Goal: Information Seeking & Learning: Find specific page/section

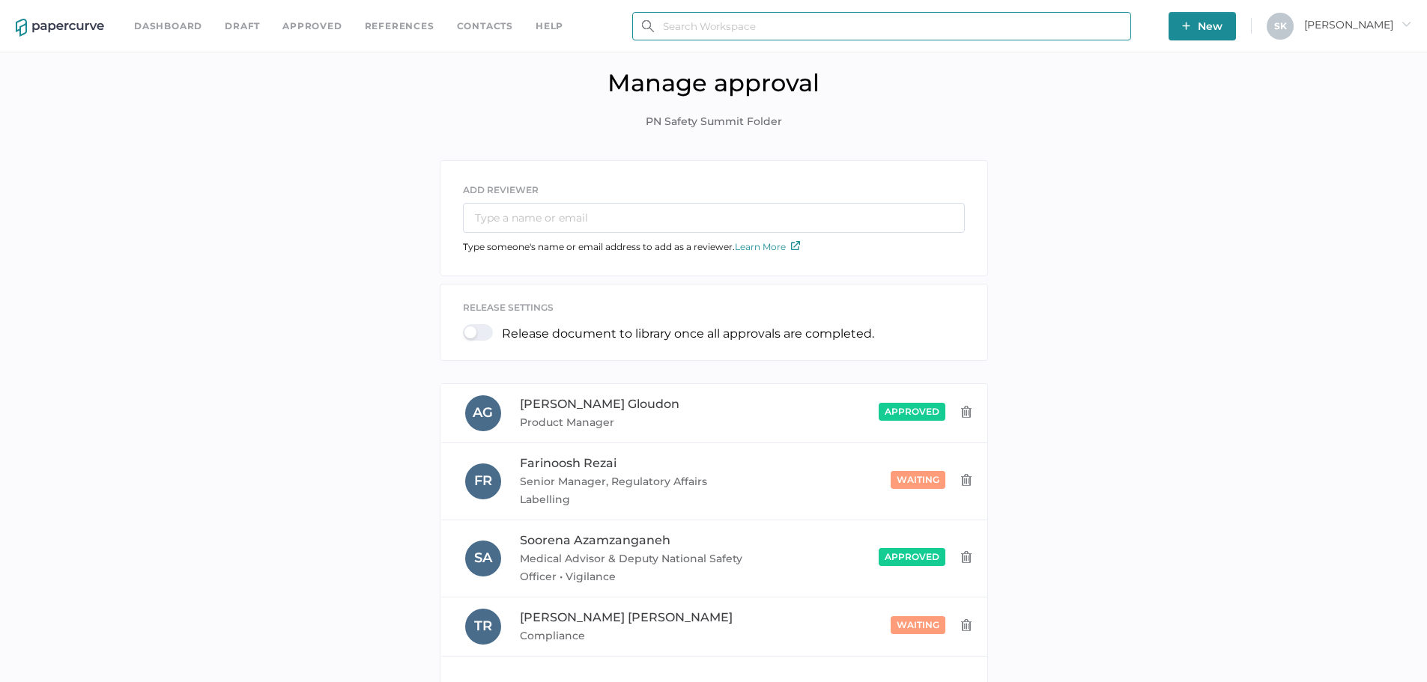
click at [674, 35] on input "text" at bounding box center [881, 26] width 499 height 28
paste input "PN-097"
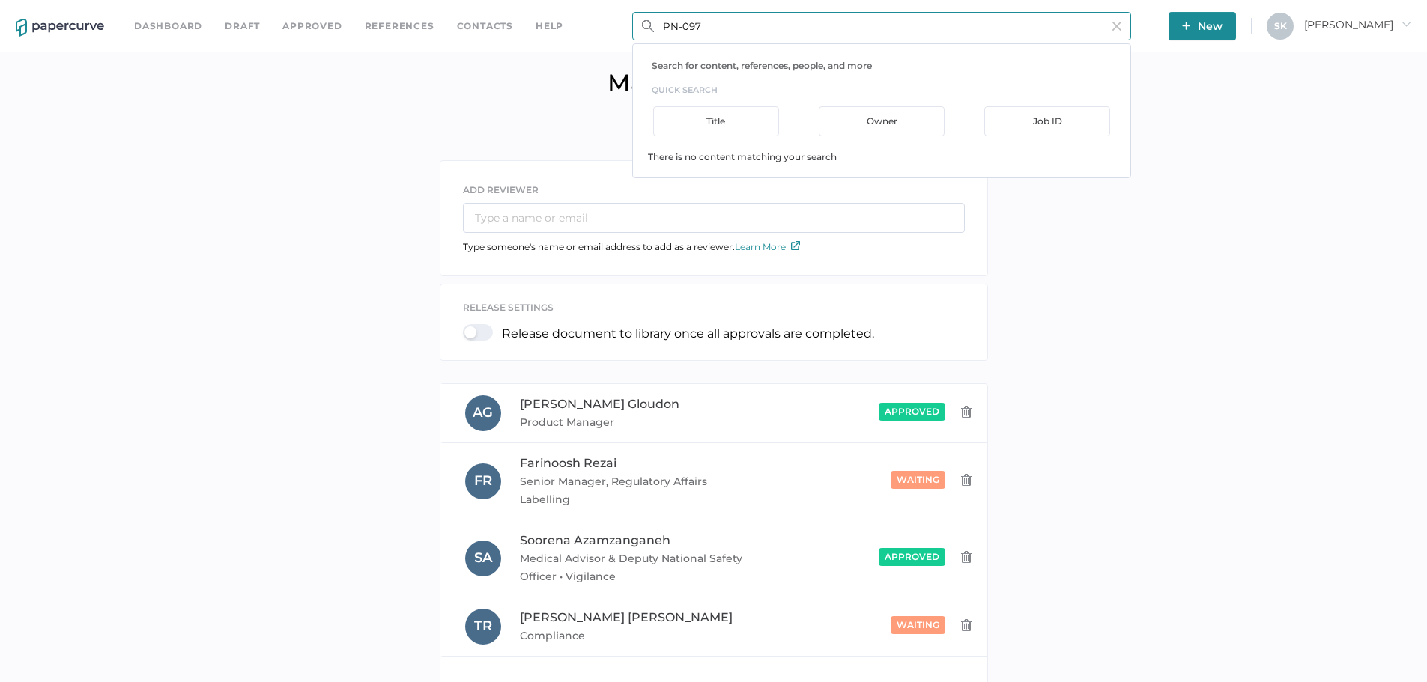
click at [684, 31] on input "PN-097" at bounding box center [881, 26] width 499 height 28
type input "P"
type input "Essepna"
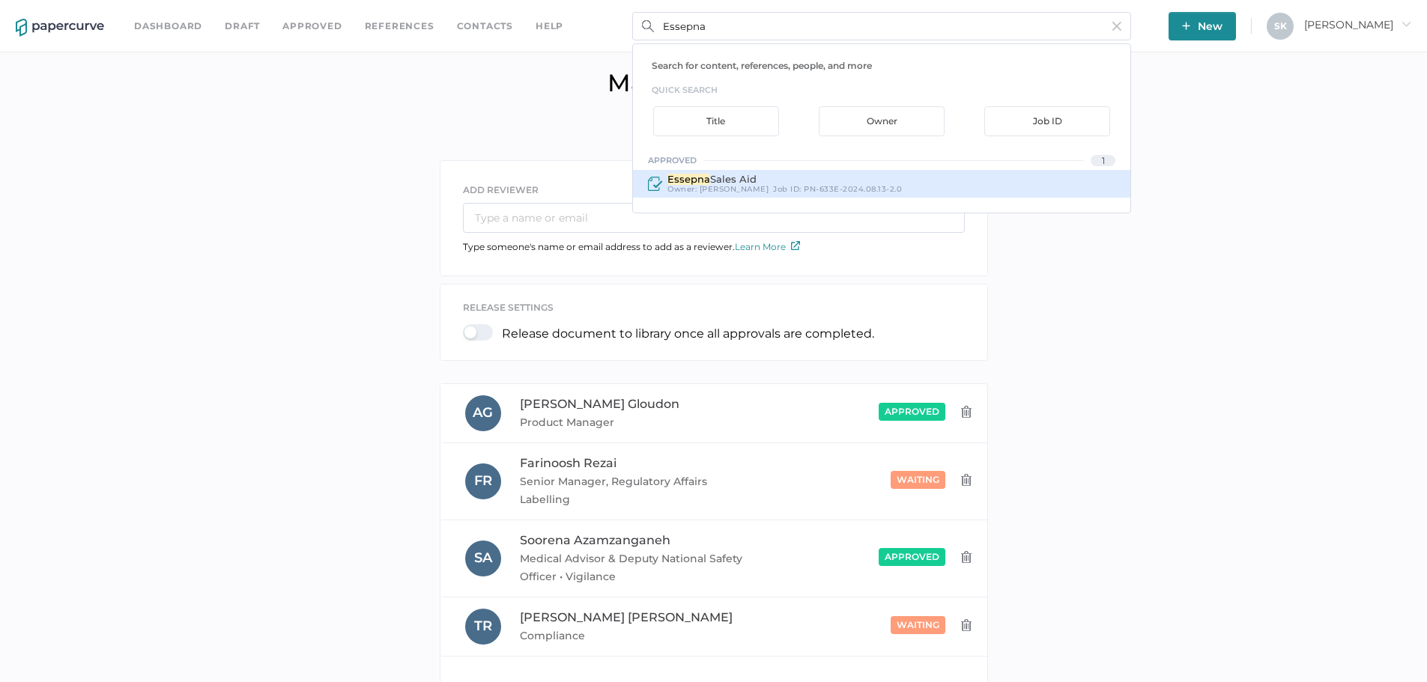
click at [831, 187] on span "PN-633E-2024.08.13-2.0" at bounding box center [852, 189] width 98 height 10
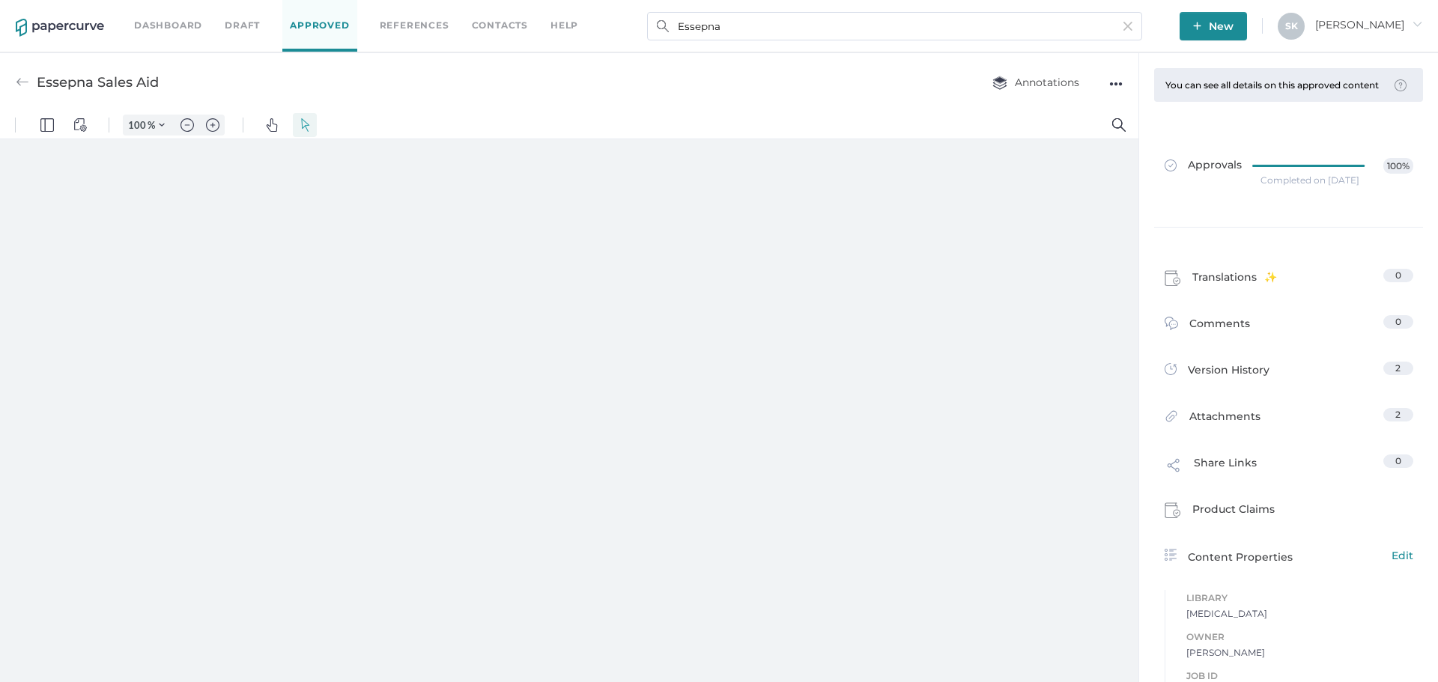
type input "181"
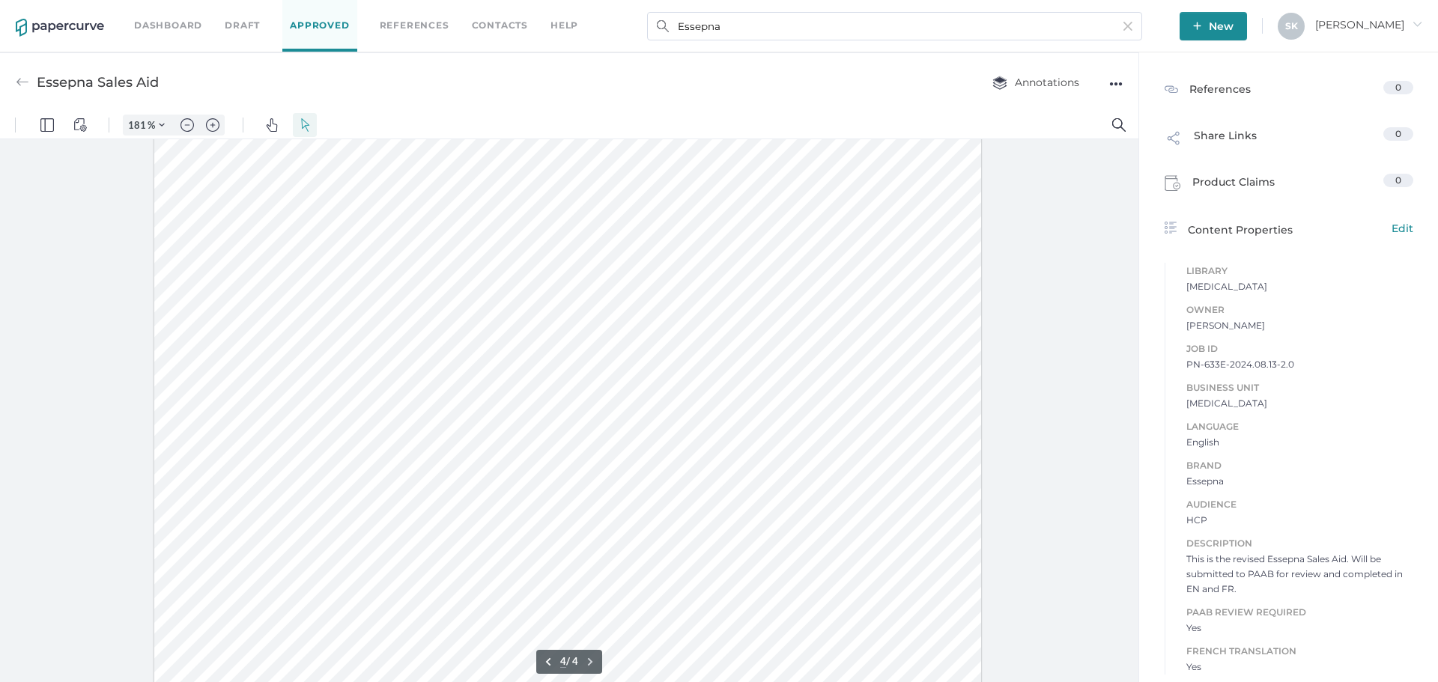
scroll to position [3323, 0]
drag, startPoint x: 710, startPoint y: 282, endPoint x: 837, endPoint y: 282, distance: 127.3
click at [837, 282] on div at bounding box center [567, 598] width 827 height 1071
click at [749, 45] on div "Job ID PN-633E-2024.08.13-2.0 Business Unit Parenteral Nutrition Language Engli…" at bounding box center [568, 45] width 359 height 0
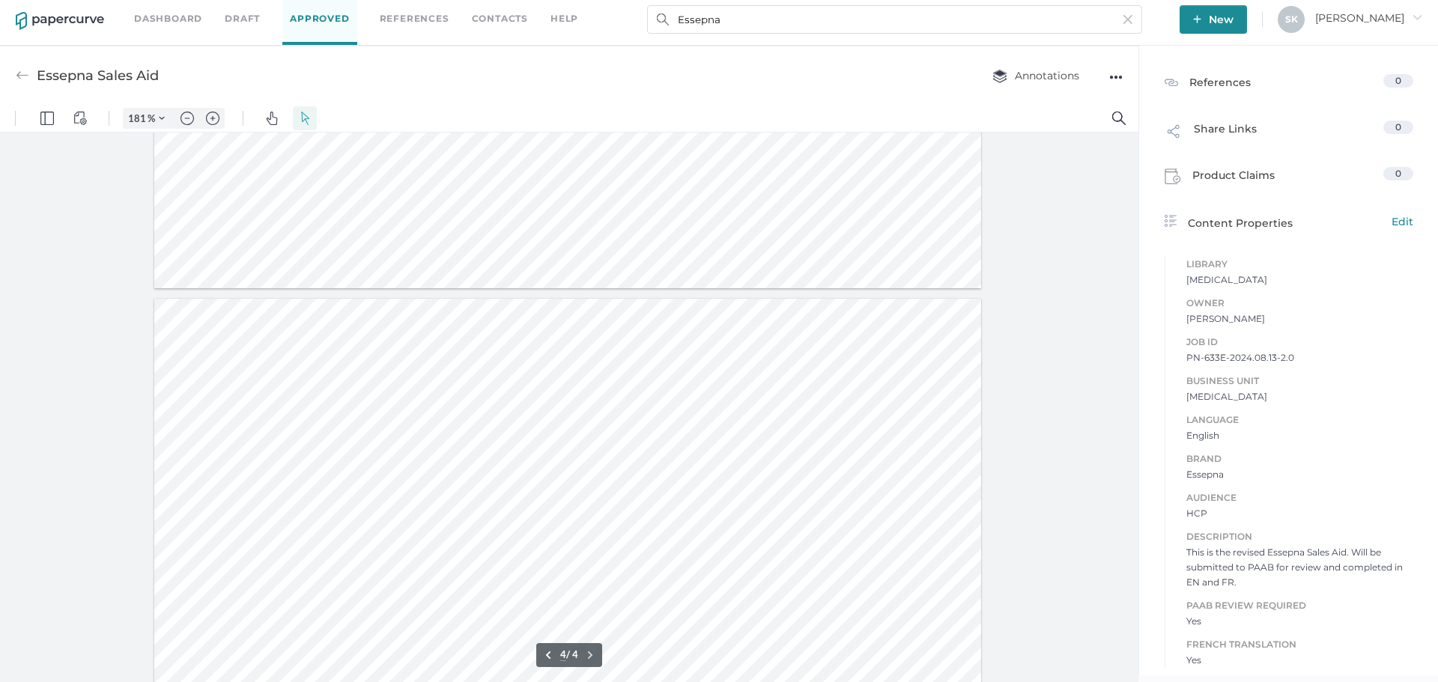
type input "3"
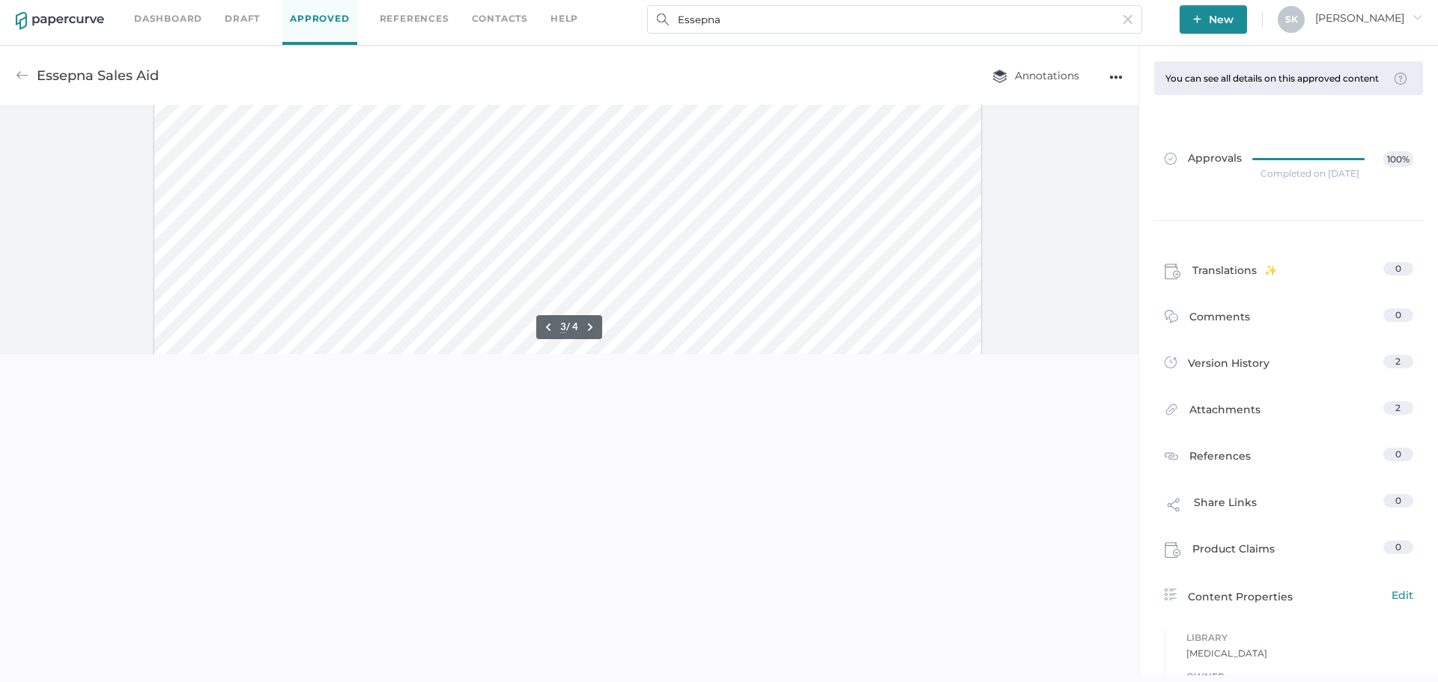
scroll to position [694, 0]
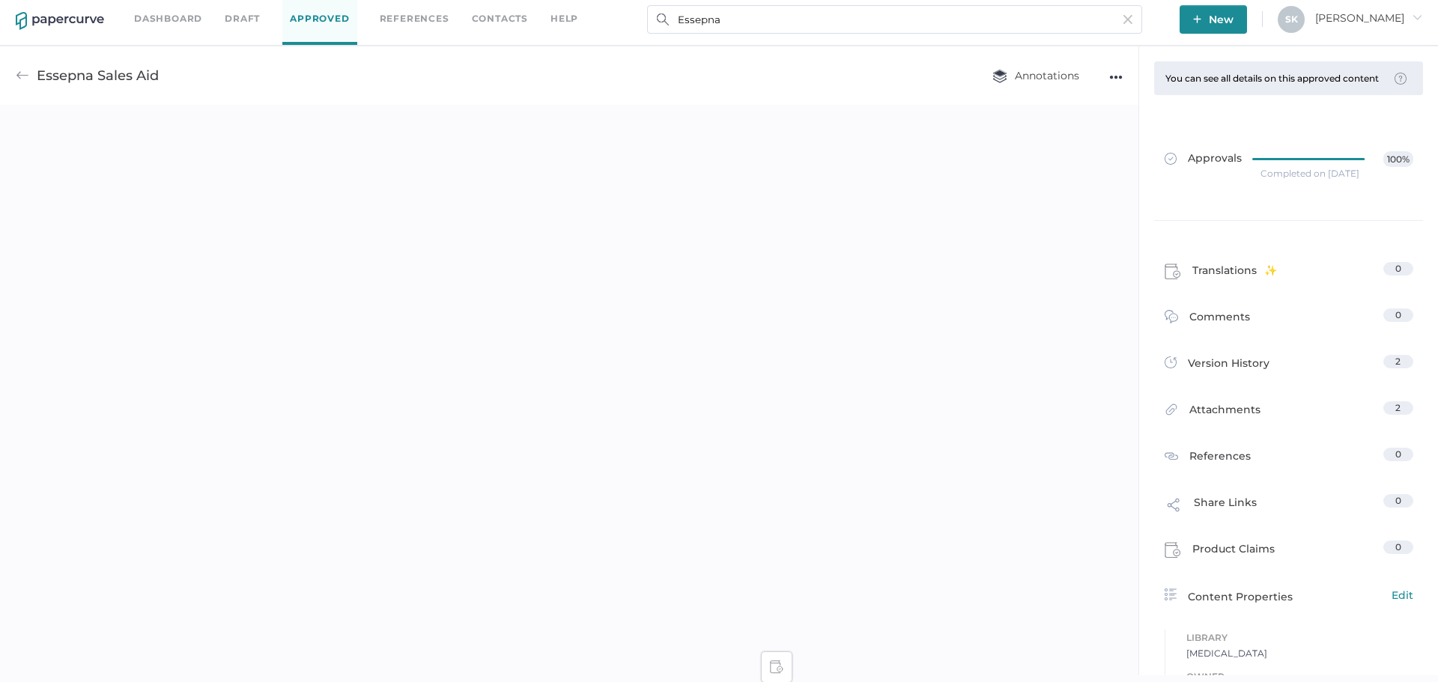
click at [730, 24] on input "Essepna" at bounding box center [894, 19] width 495 height 28
click at [730, 25] on input "Essepna" at bounding box center [894, 19] width 495 height 28
type input "PN-97"
click at [932, 463] on div "181 % .cls-1{fill:#abb0c4;} icon - tools - more Pin Drop Comment Pin Drop Refer…" at bounding box center [569, 393] width 1138 height 577
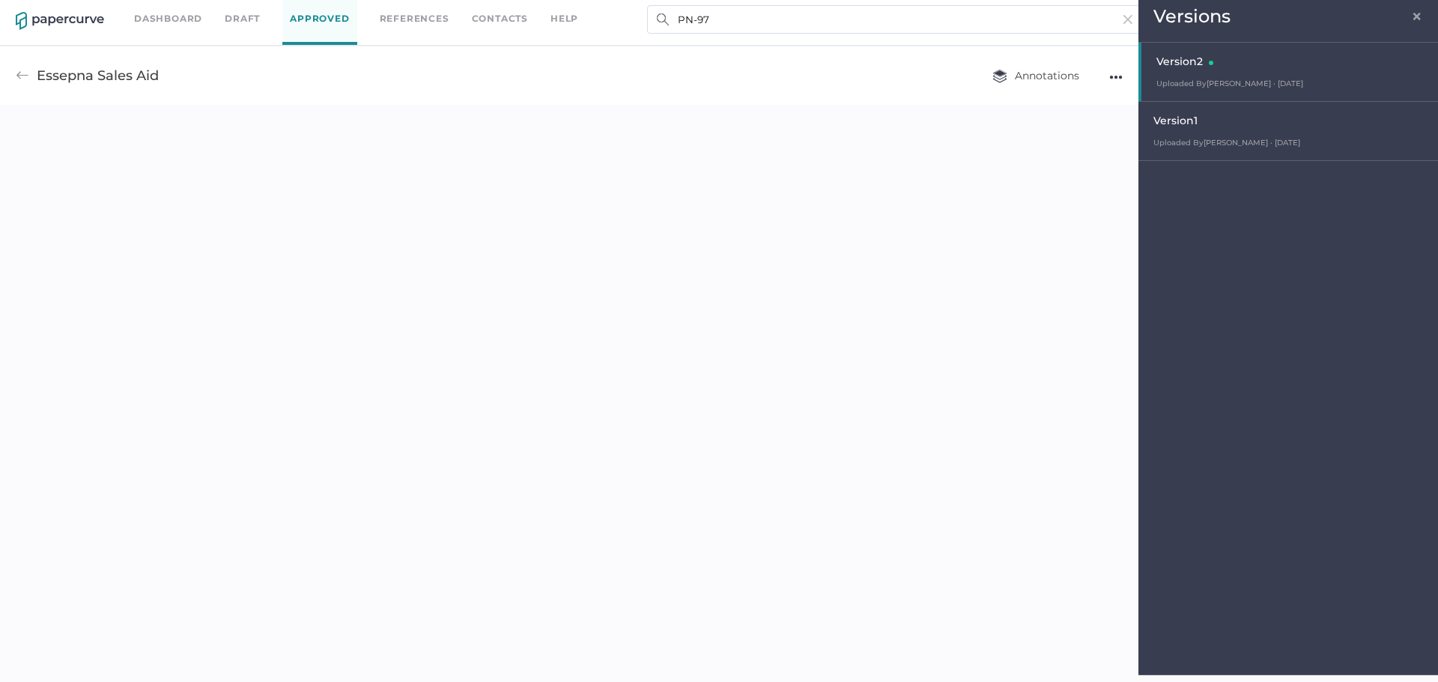
click at [1260, 136] on div "Version 1 Uploaded By [PERSON_NAME] · [DATE] [DATE] 4:01 pm" at bounding box center [1288, 131] width 300 height 59
click at [20, 75] on img at bounding box center [22, 75] width 13 height 13
click at [1251, 75] on div "Version 2 Uploaded By [PERSON_NAME] · [DATE] [DATE] 10:14 am" at bounding box center [1288, 72] width 300 height 59
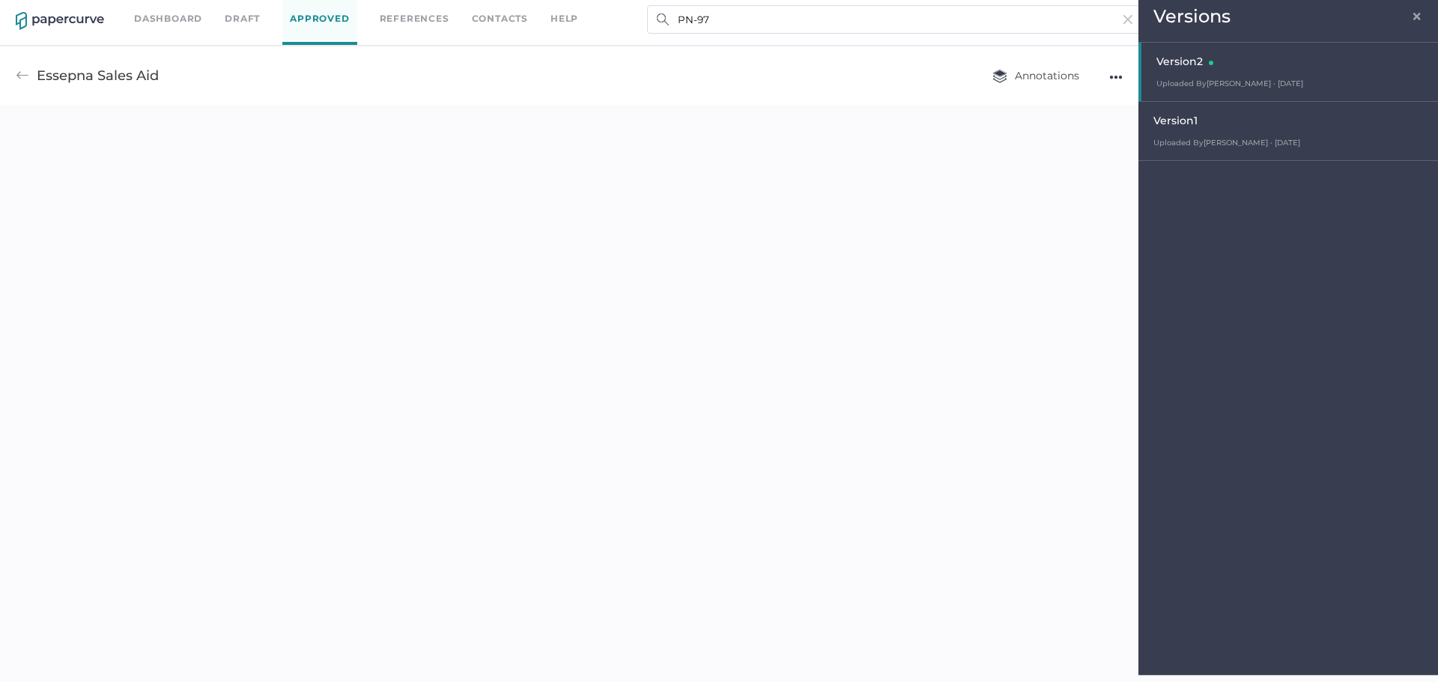
type input "181"
click at [1412, 14] on span "×" at bounding box center [1417, 14] width 12 height 12
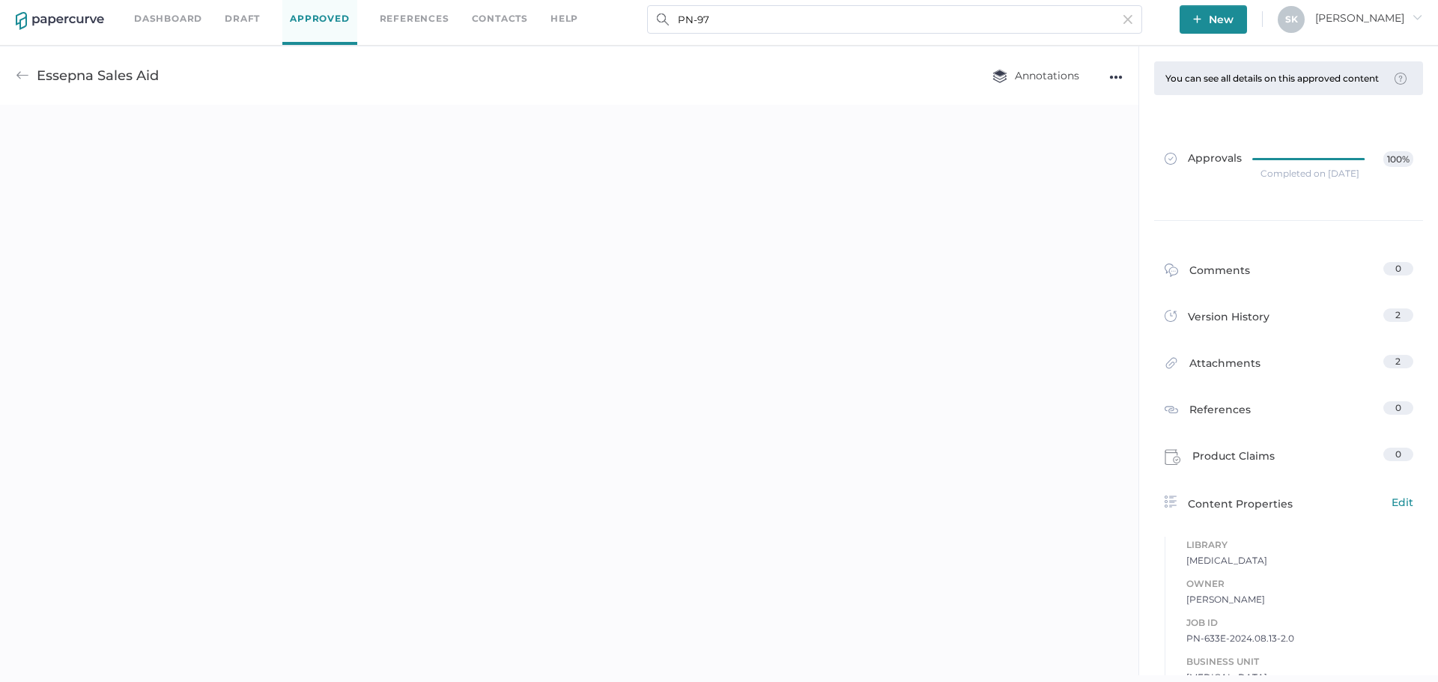
click at [28, 77] on img at bounding box center [22, 75] width 13 height 13
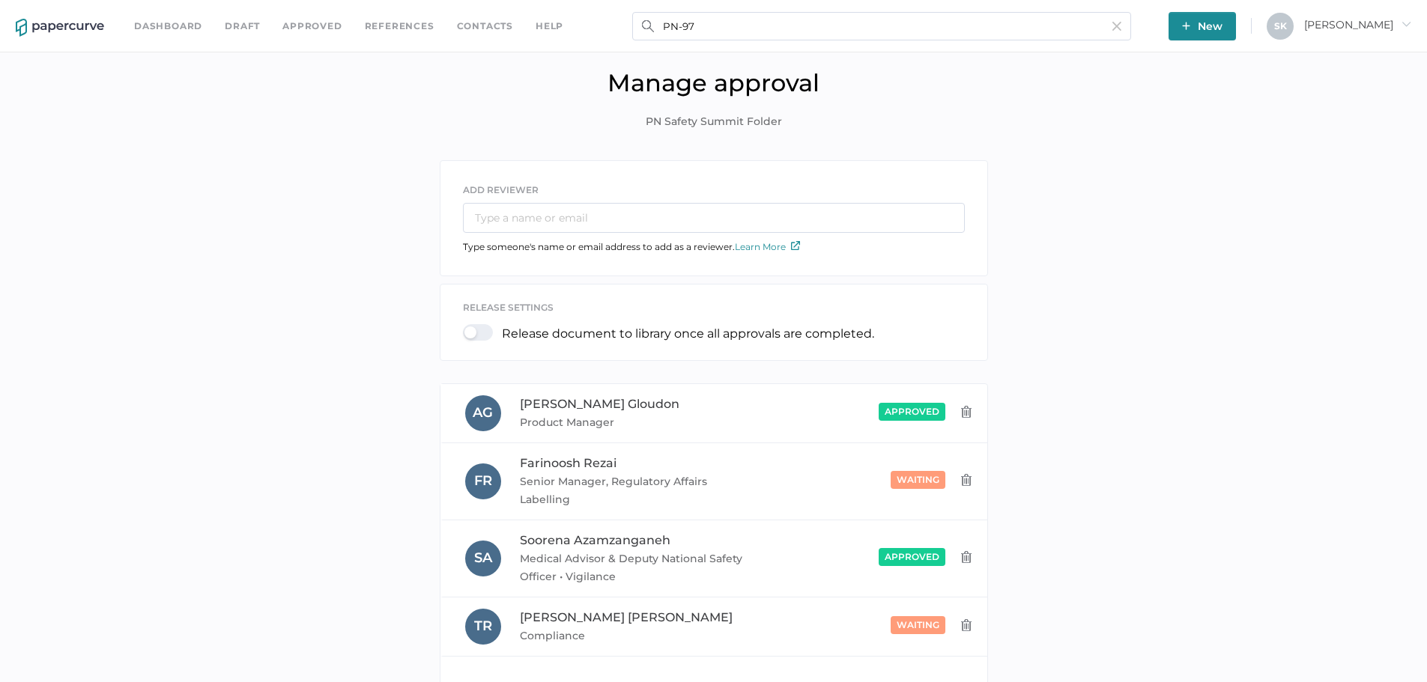
click at [152, 26] on link "Dashboard" at bounding box center [168, 26] width 68 height 16
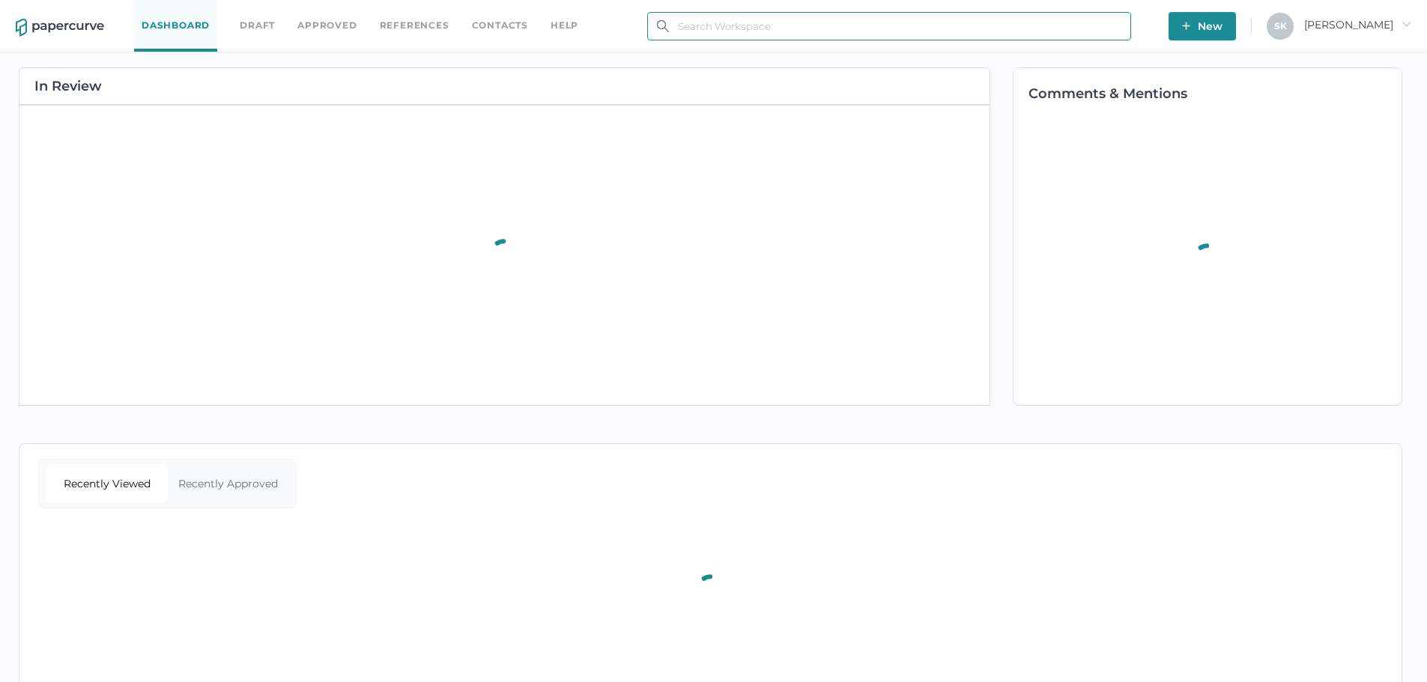
click at [737, 25] on input "text" at bounding box center [889, 26] width 484 height 28
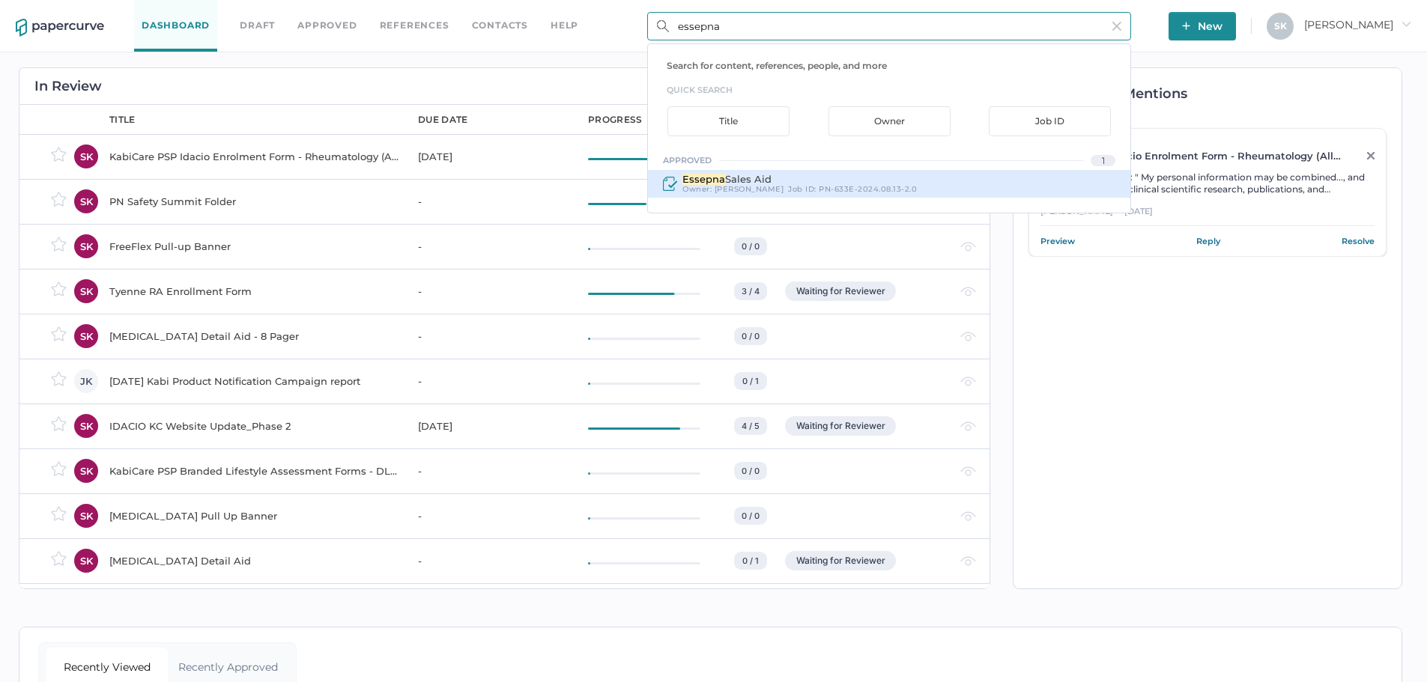
type input "essepna"
click at [818, 184] on span "PN-633E-2024.08.13-2.0" at bounding box center [867, 189] width 98 height 10
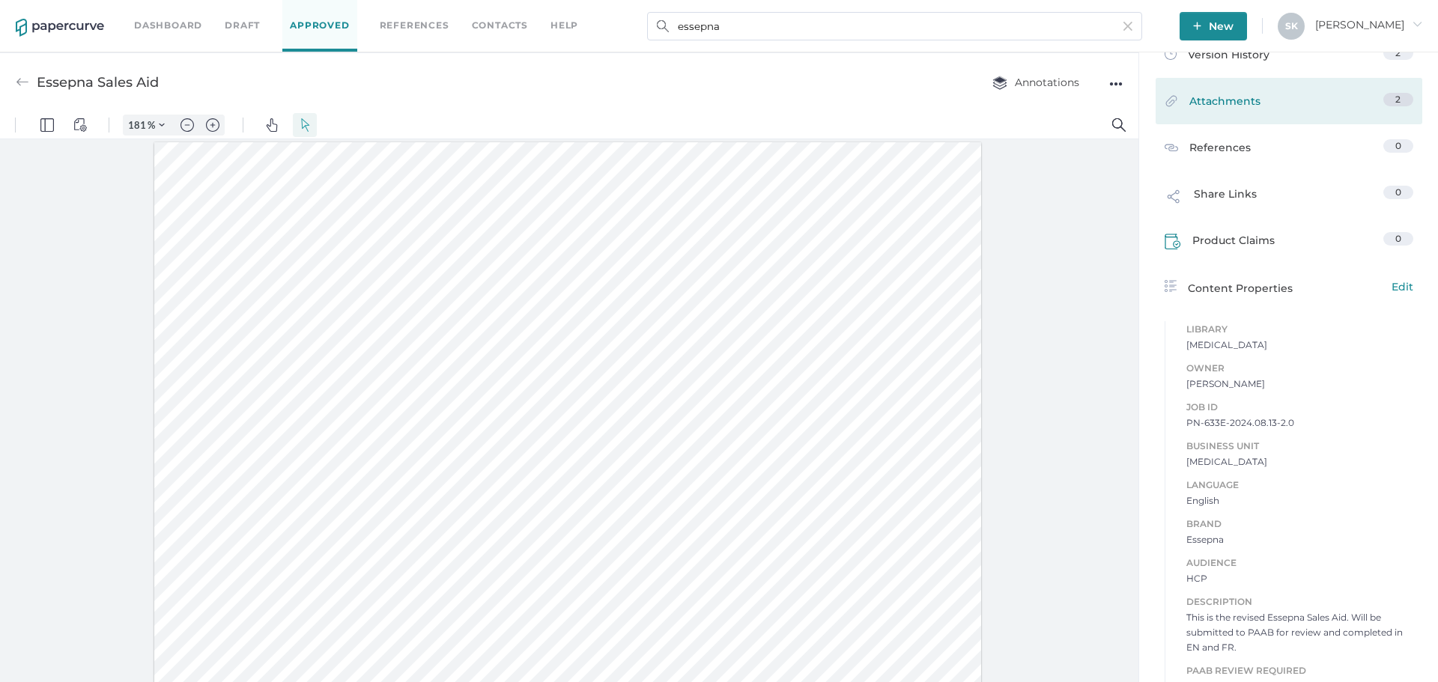
scroll to position [160, 0]
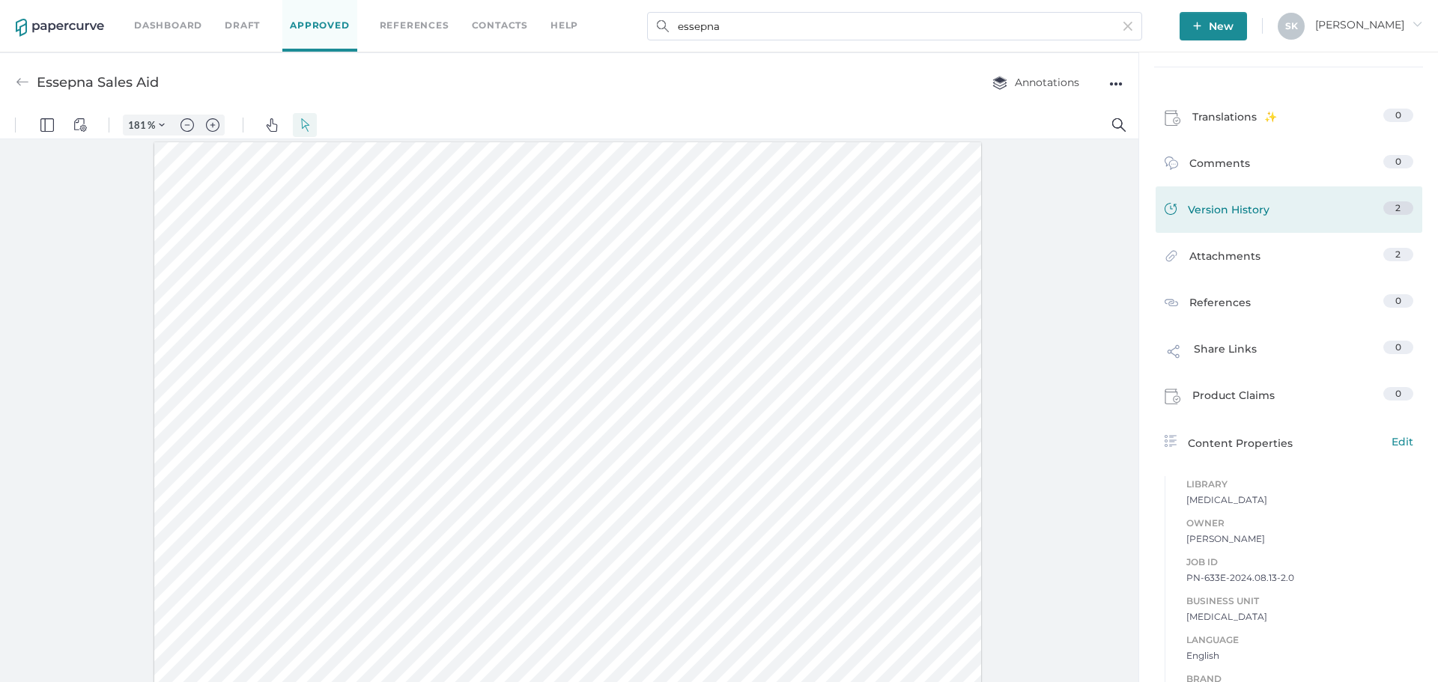
click at [1252, 222] on span "Version History" at bounding box center [1229, 211] width 82 height 21
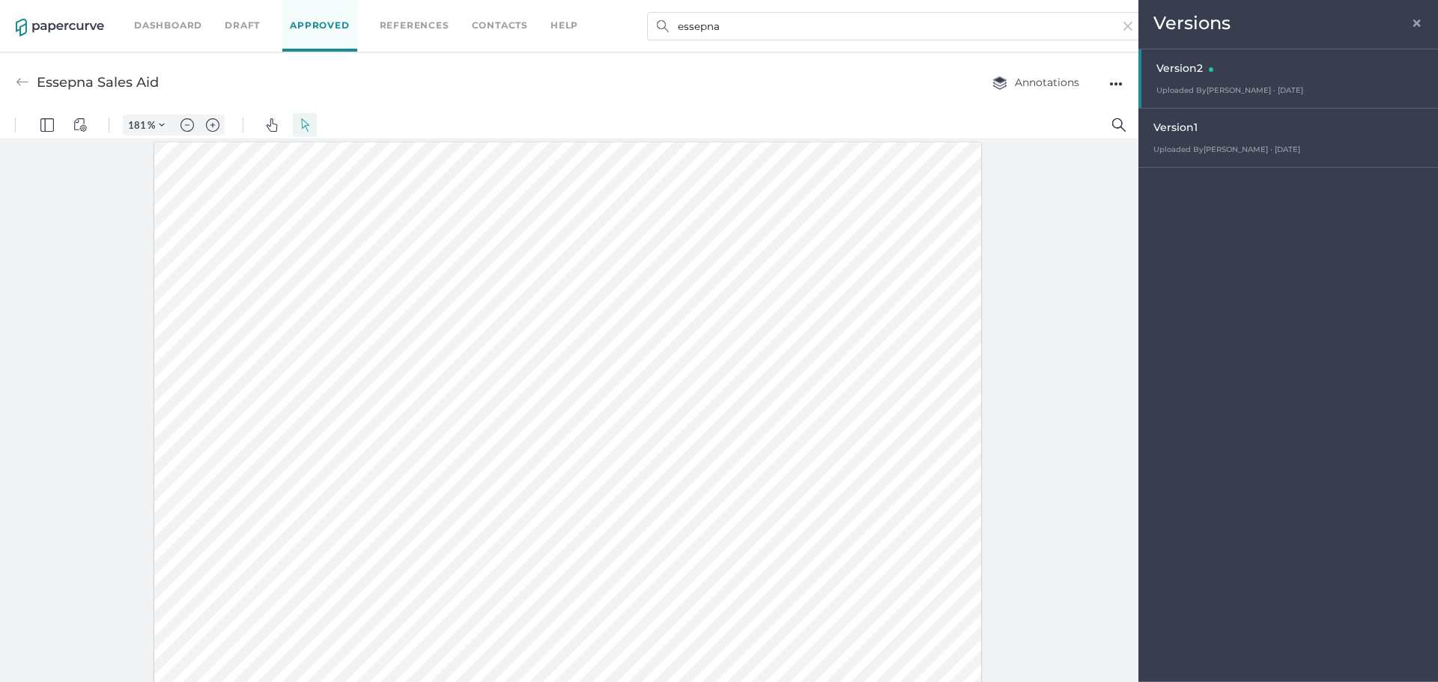
click at [1236, 167] on div "Version 1 Uploaded By [PERSON_NAME] · [DATE] [DATE] 4:01 pm" at bounding box center [1288, 138] width 300 height 59
type input "181"
type input "4"
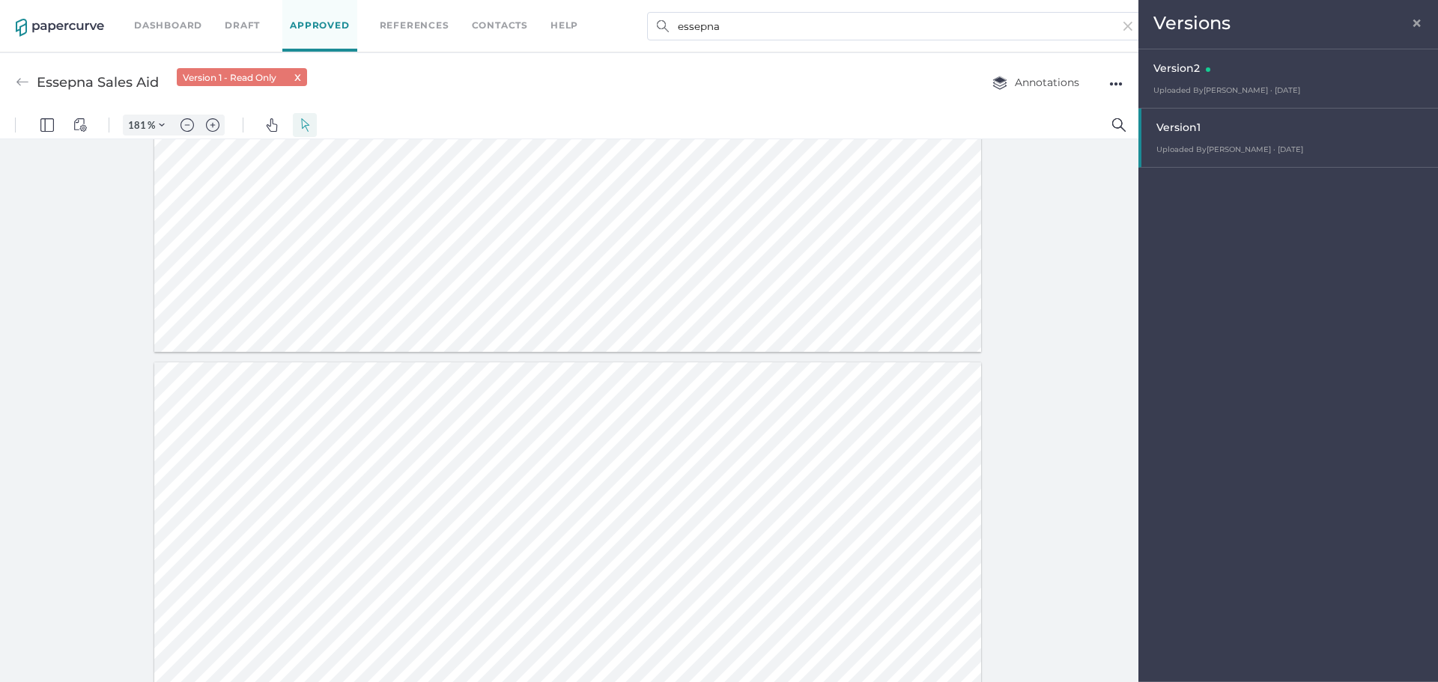
click at [1270, 85] on div "Version 2 Uploaded By [PERSON_NAME] · [DATE] [DATE] 10:14 am" at bounding box center [1288, 78] width 300 height 59
type input "181"
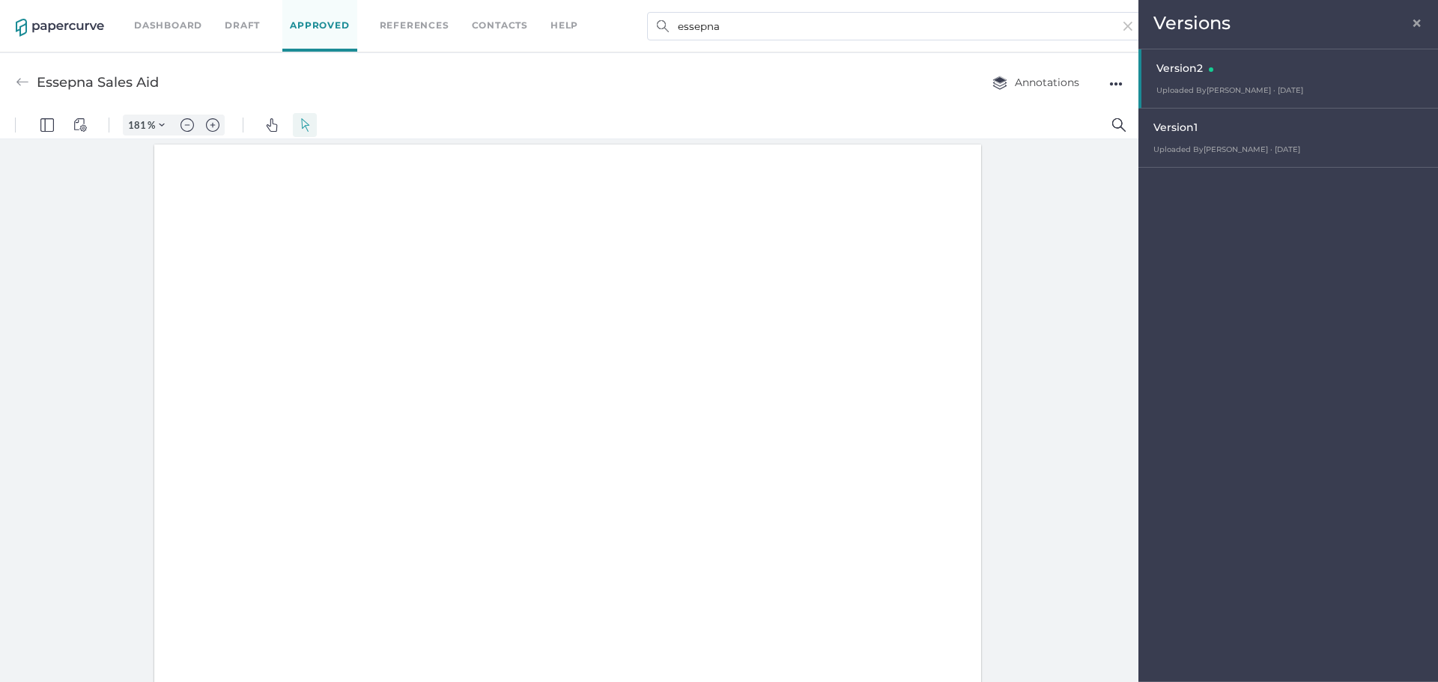
scroll to position [2, 0]
click at [1422, 28] on div "Versions ×" at bounding box center [1288, 24] width 300 height 49
click at [1416, 26] on span "×" at bounding box center [1417, 21] width 12 height 12
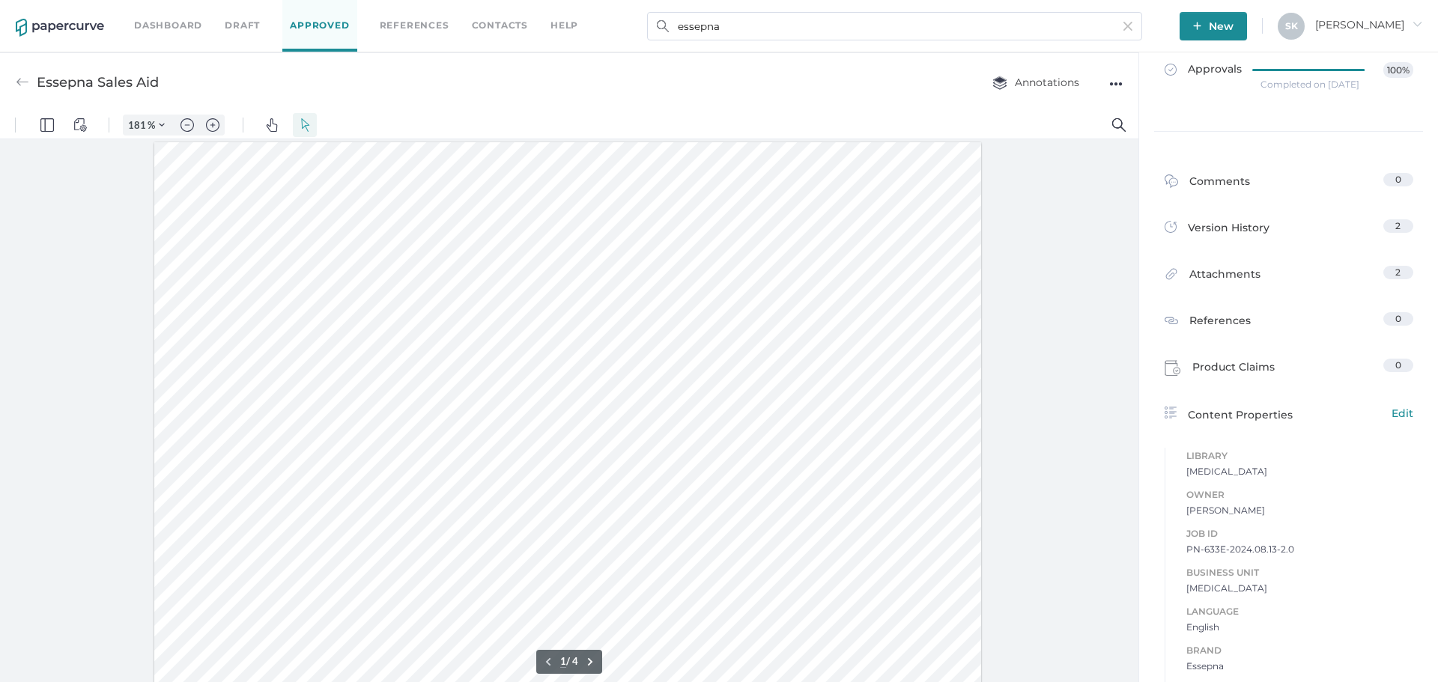
scroll to position [225, 0]
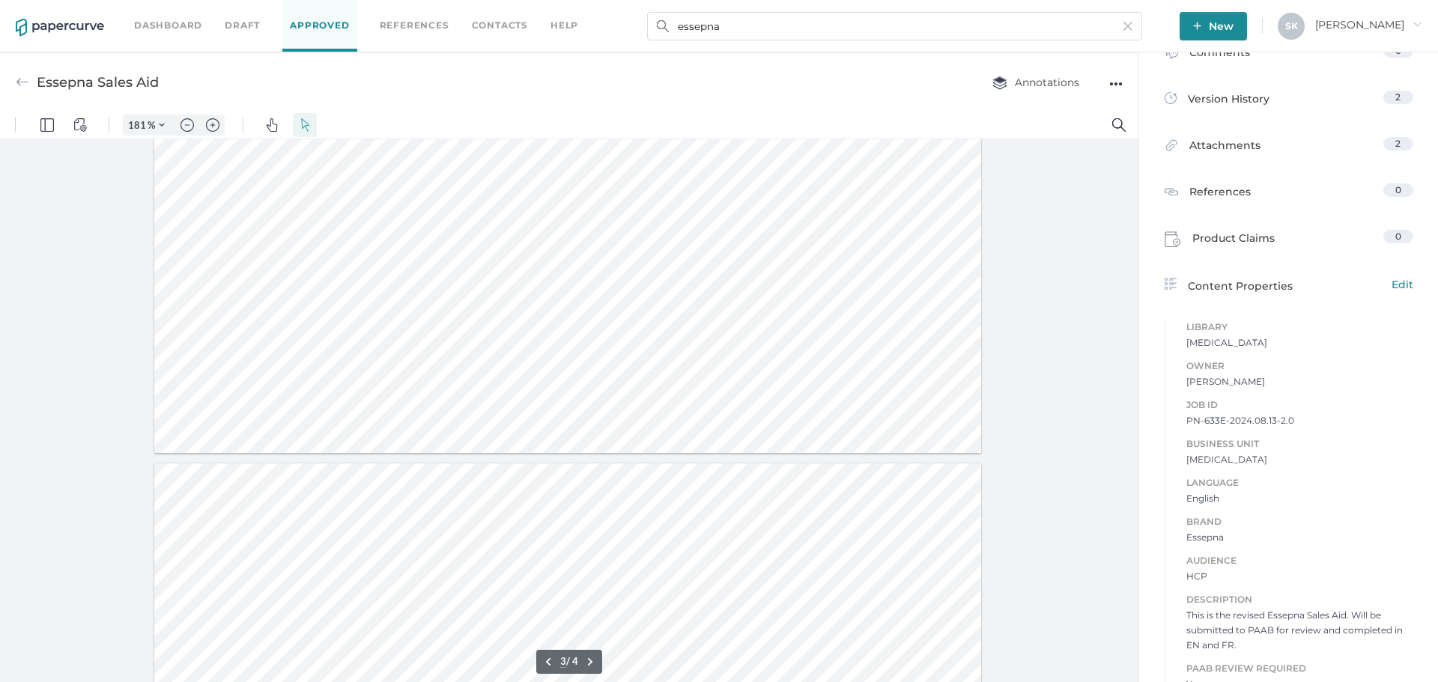
type input "4"
drag, startPoint x: 1180, startPoint y: 434, endPoint x: 1231, endPoint y: 433, distance: 50.9
click at [1231, 428] on span "PN-633E-2024.08.13-2.0" at bounding box center [1299, 420] width 227 height 15
click at [1212, 428] on span "PN-633E-2024.08.13-2.0" at bounding box center [1299, 420] width 227 height 15
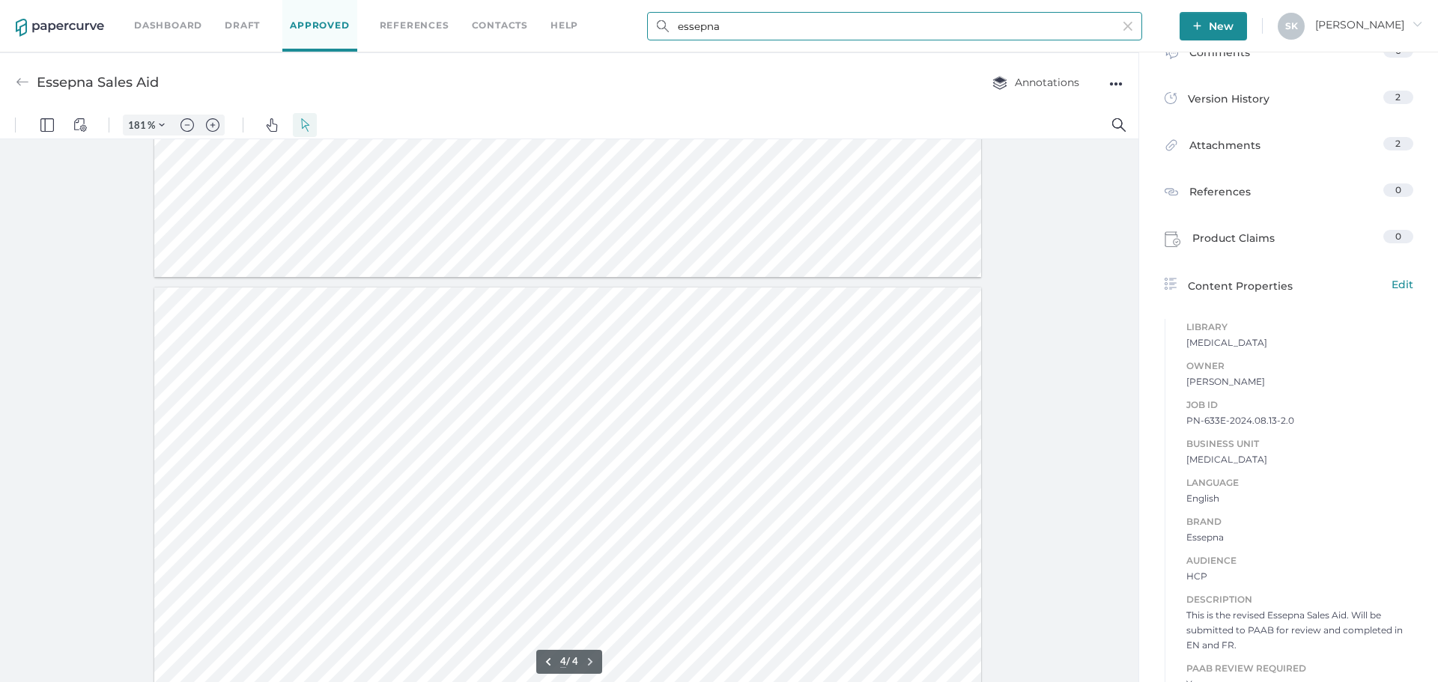
click at [880, 32] on input "essepna" at bounding box center [894, 26] width 495 height 28
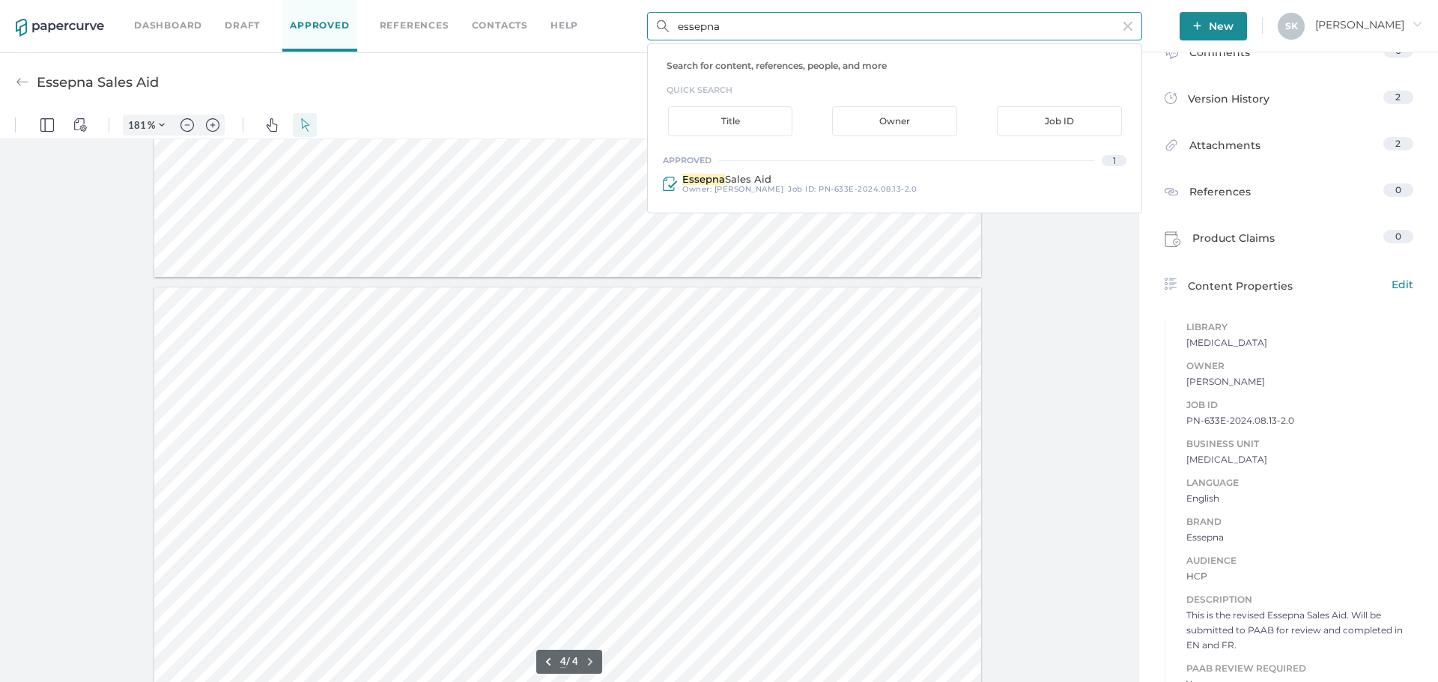
click at [880, 32] on input "essepna" at bounding box center [894, 26] width 495 height 28
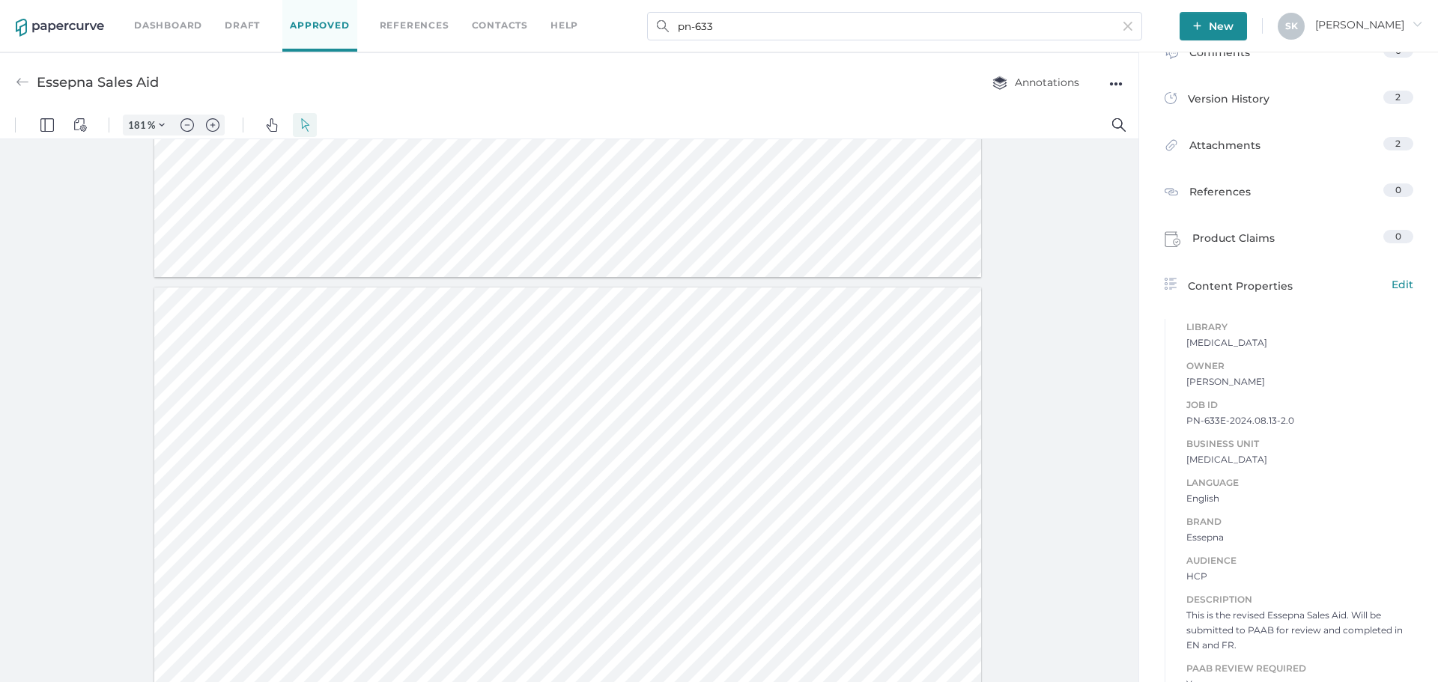
click at [1266, 506] on span "English" at bounding box center [1299, 498] width 227 height 15
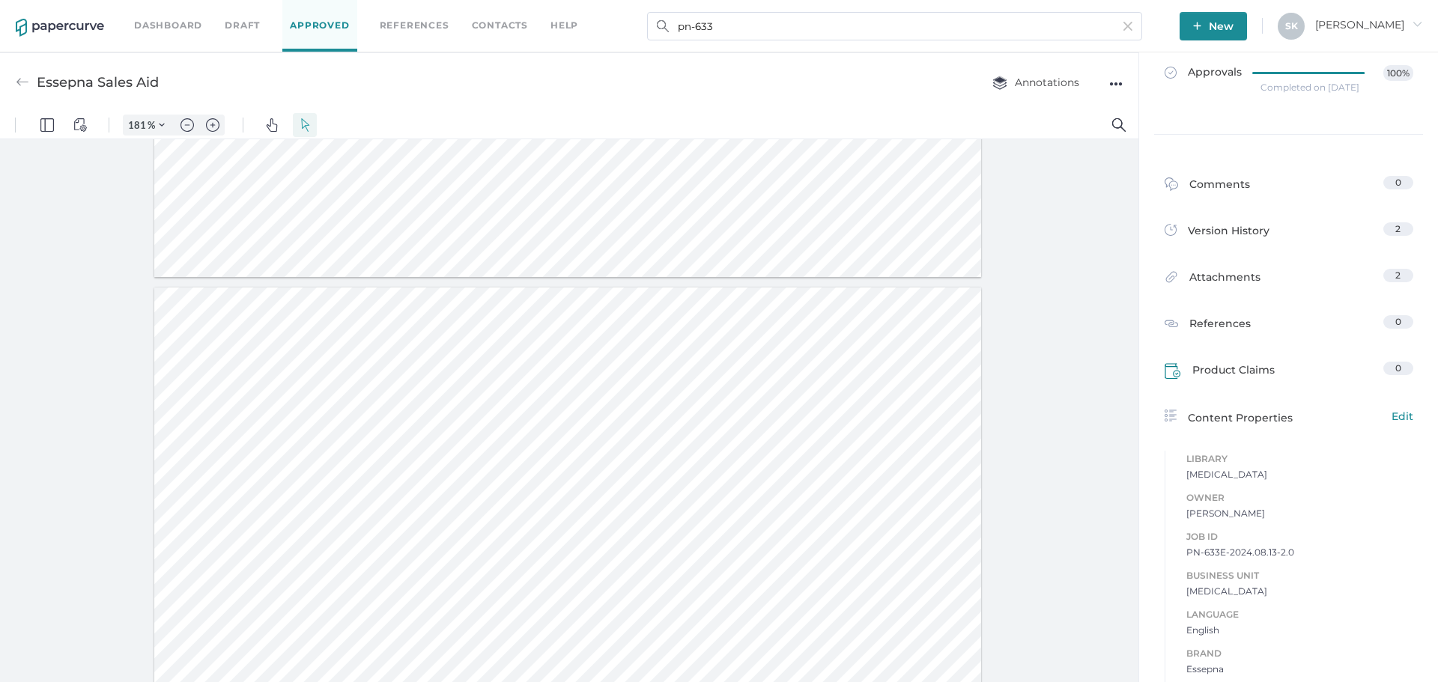
scroll to position [225, 0]
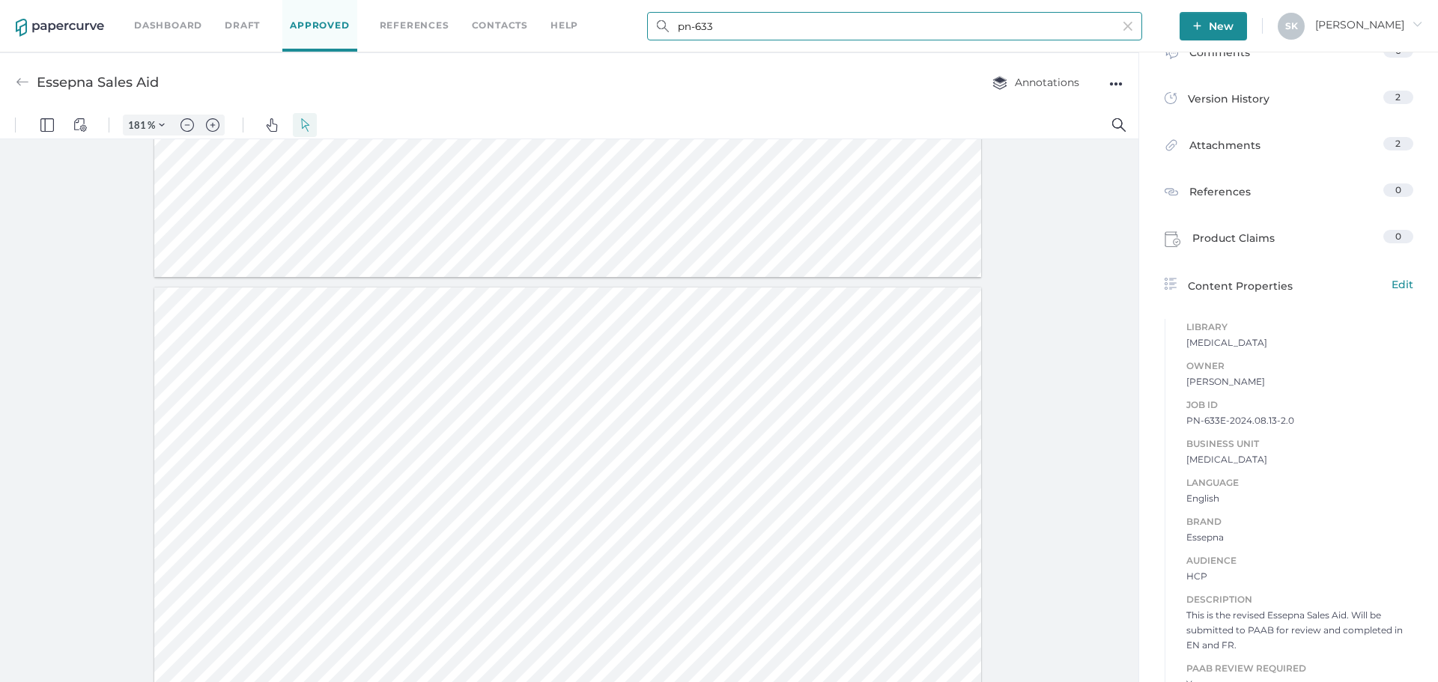
click at [789, 27] on input "pn-633" at bounding box center [894, 26] width 495 height 28
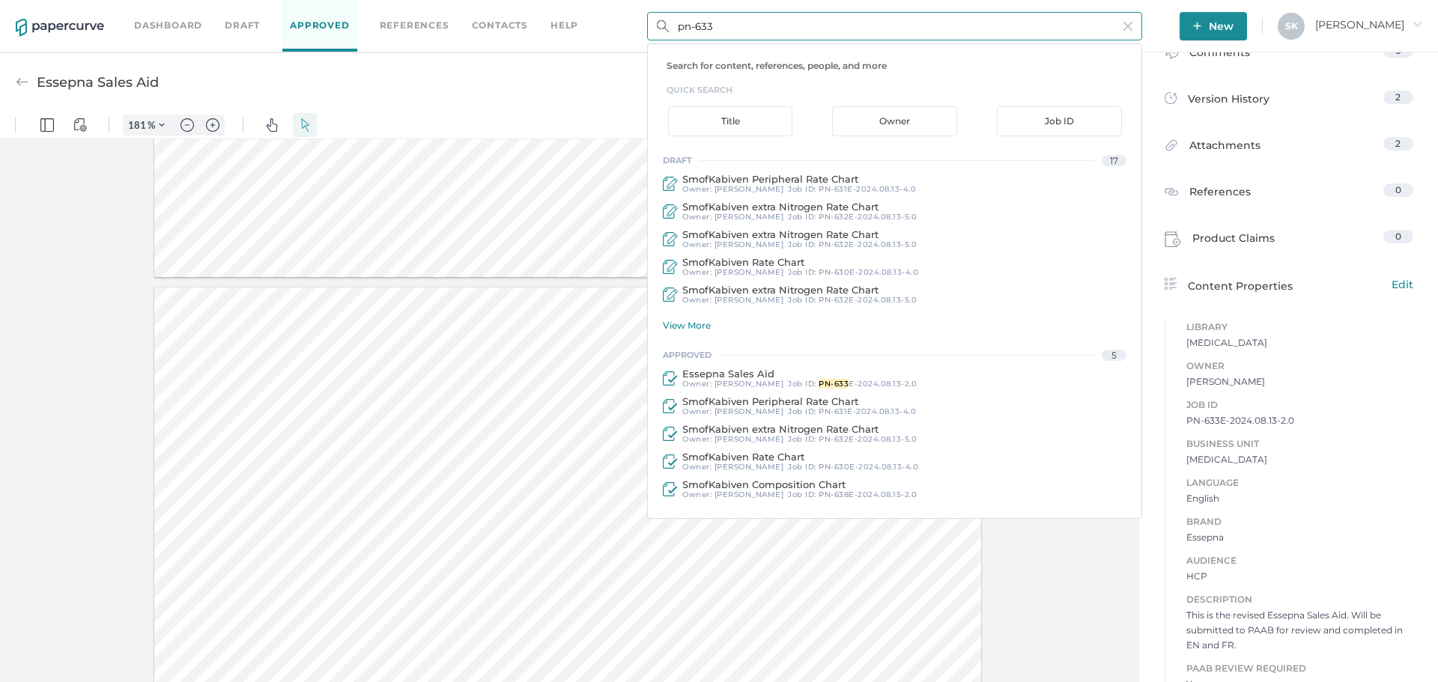
click at [789, 27] on input "pn-633" at bounding box center [894, 26] width 495 height 28
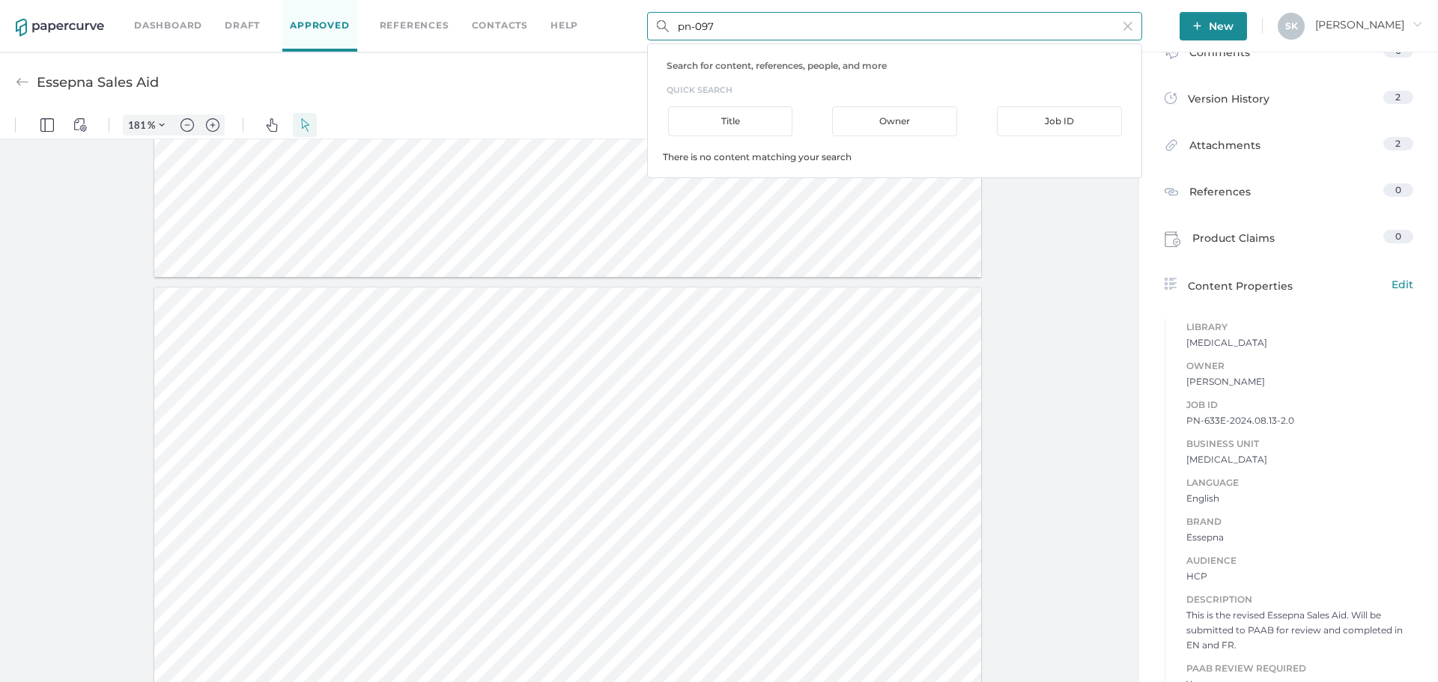
click at [761, 151] on div "There is no content matching your search" at bounding box center [902, 149] width 478 height 26
click at [827, 25] on input "pn-097" at bounding box center [894, 26] width 495 height 28
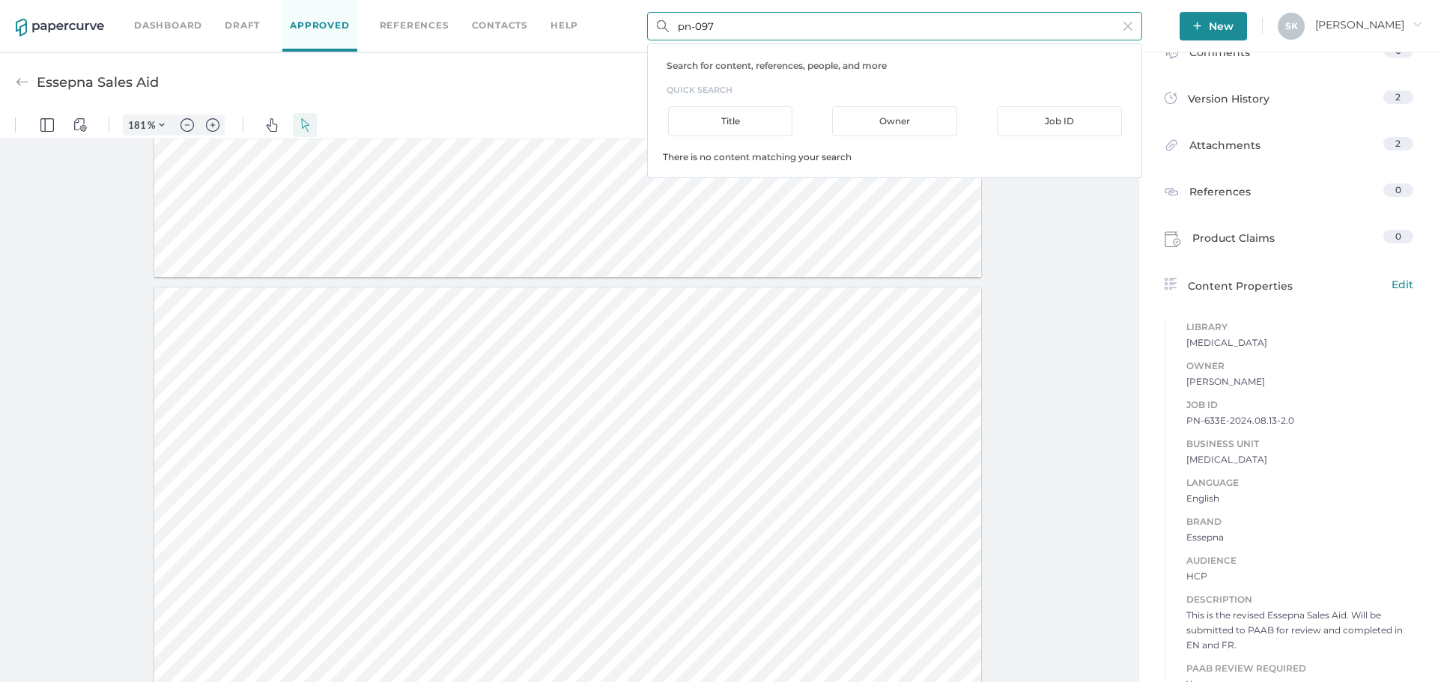
click at [827, 25] on input "pn-097" at bounding box center [894, 26] width 495 height 28
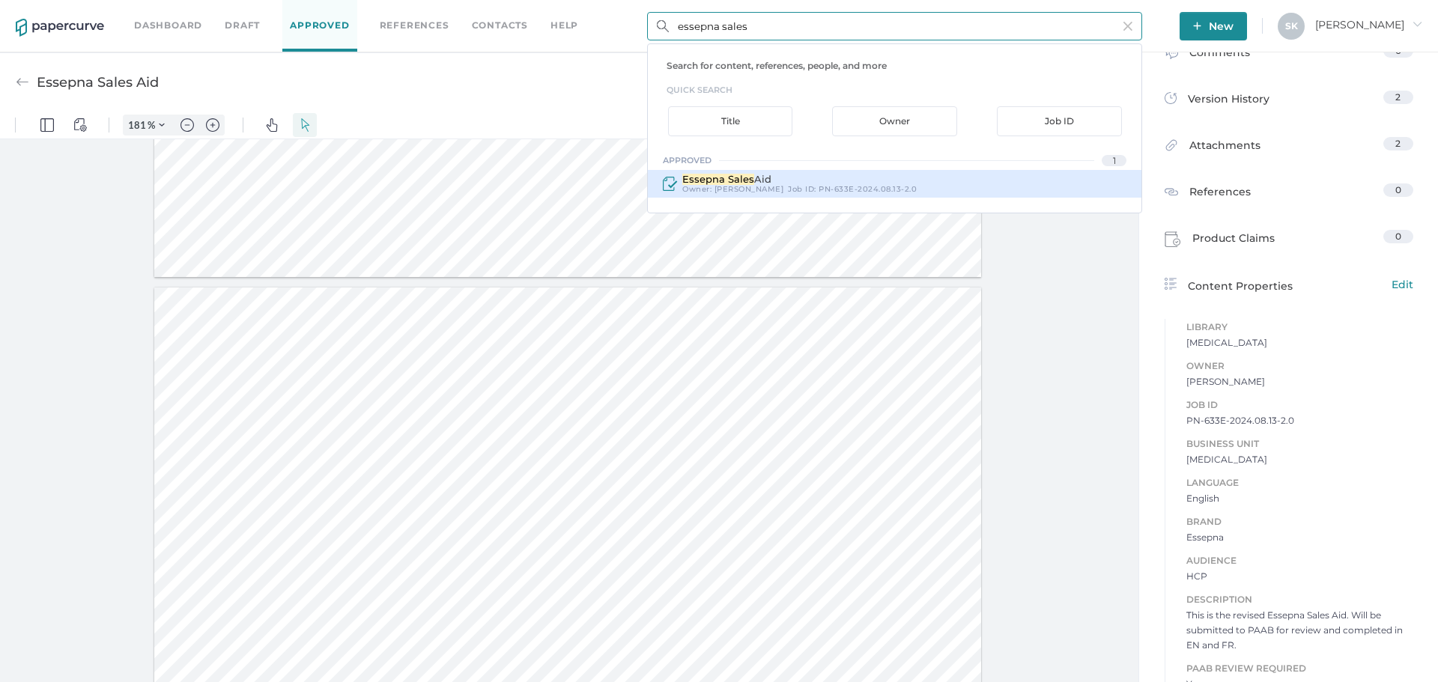
type input "essepna sales"
click at [898, 184] on div "Essepna Sales Aid Owner: [PERSON_NAME] Job ID : PN-633E-2024.08.13-2.0" at bounding box center [894, 184] width 493 height 28
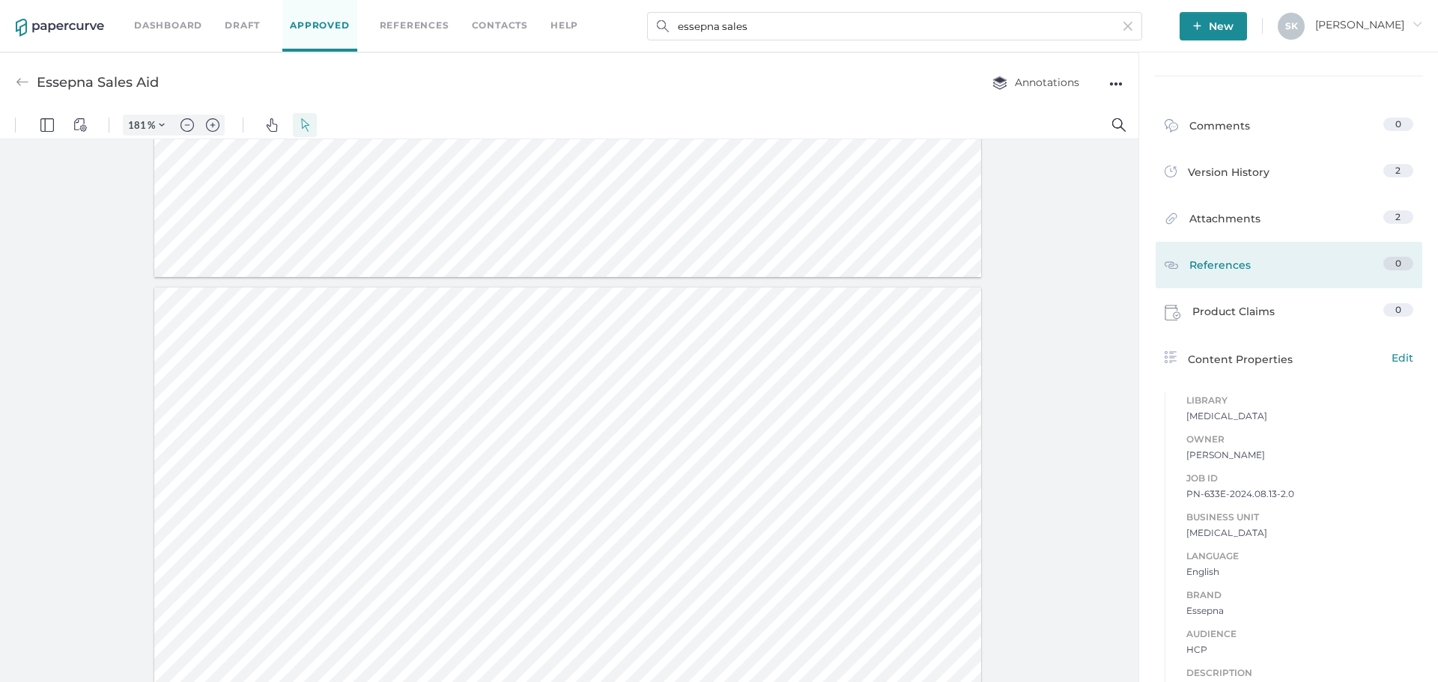
scroll to position [0, 0]
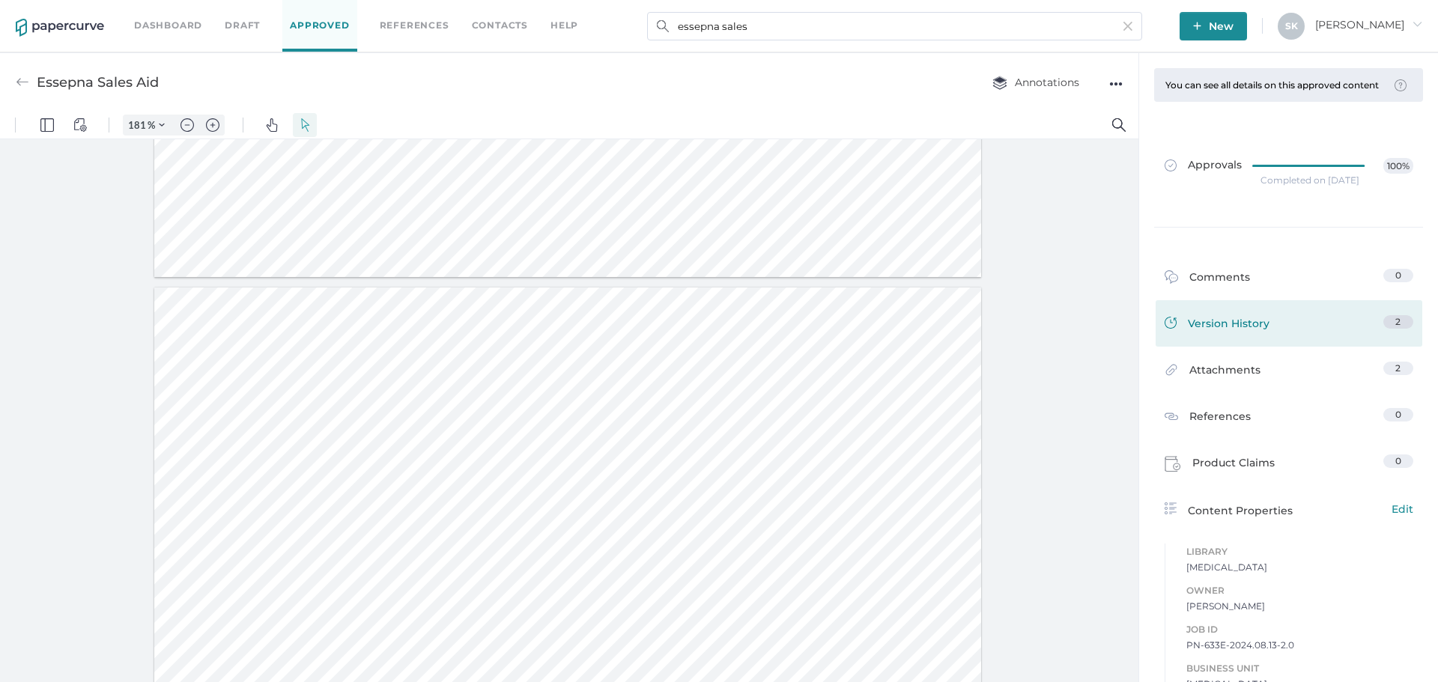
click at [1274, 347] on div "Version History 2" at bounding box center [1288, 323] width 267 height 46
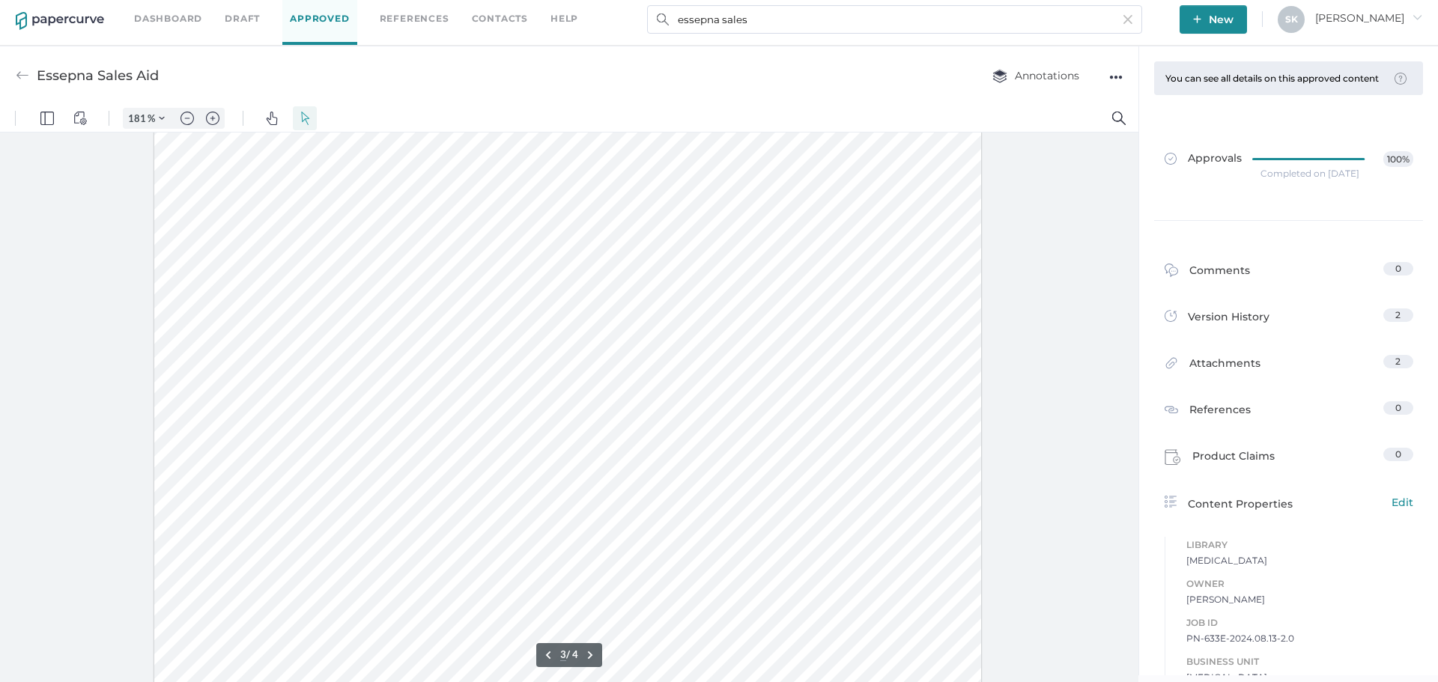
scroll to position [2574, 0]
type input "1"
click at [826, 16] on input "essepna sales" at bounding box center [894, 19] width 495 height 28
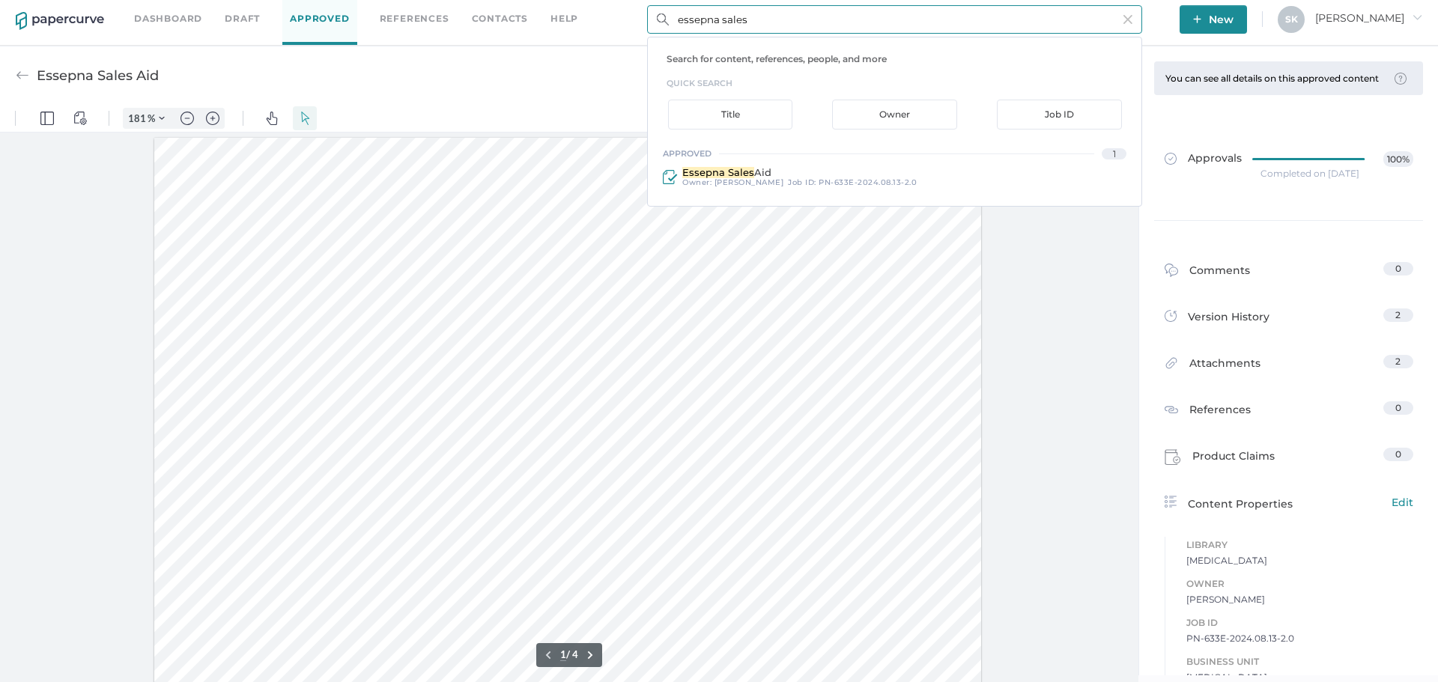
click at [826, 16] on input "essepna sales" at bounding box center [894, 19] width 495 height 28
type input "essepna sales aid"
click at [162, 20] on link "Dashboard" at bounding box center [168, 18] width 68 height 16
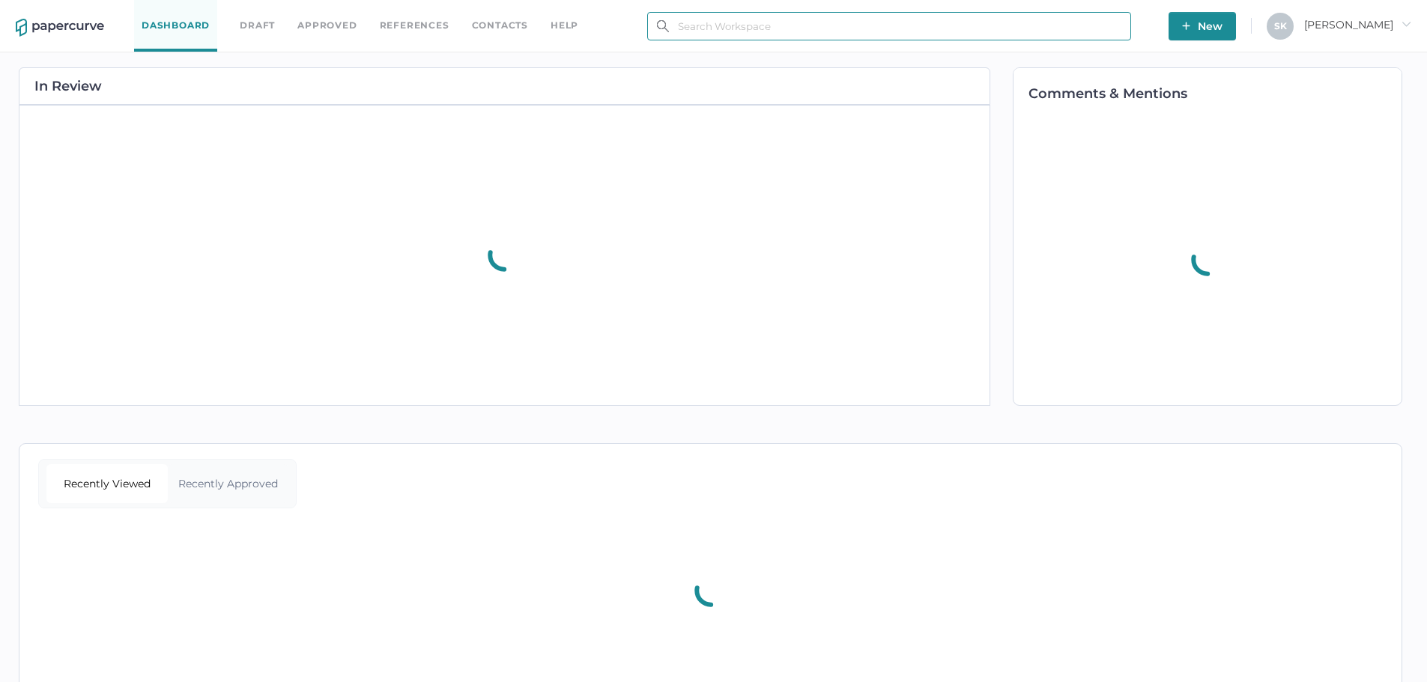
click at [706, 26] on input "text" at bounding box center [889, 26] width 484 height 28
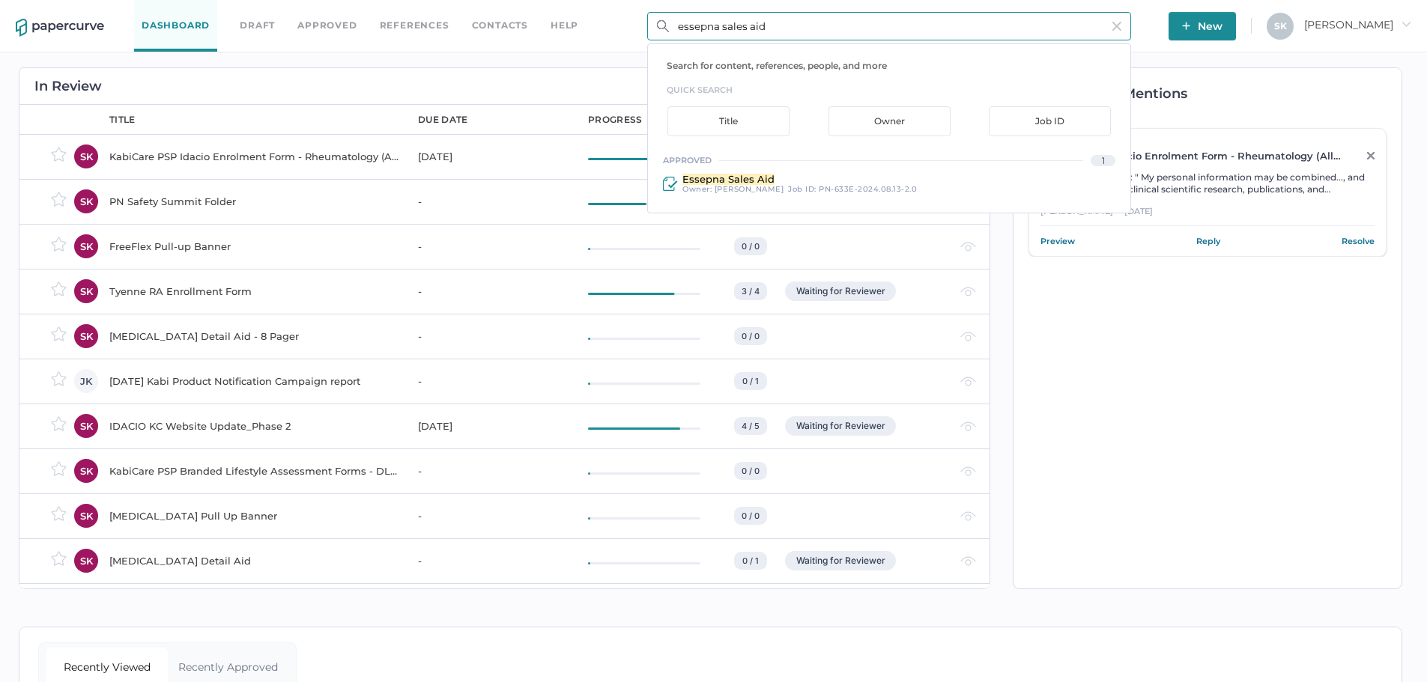
type input "essepna sales aid"
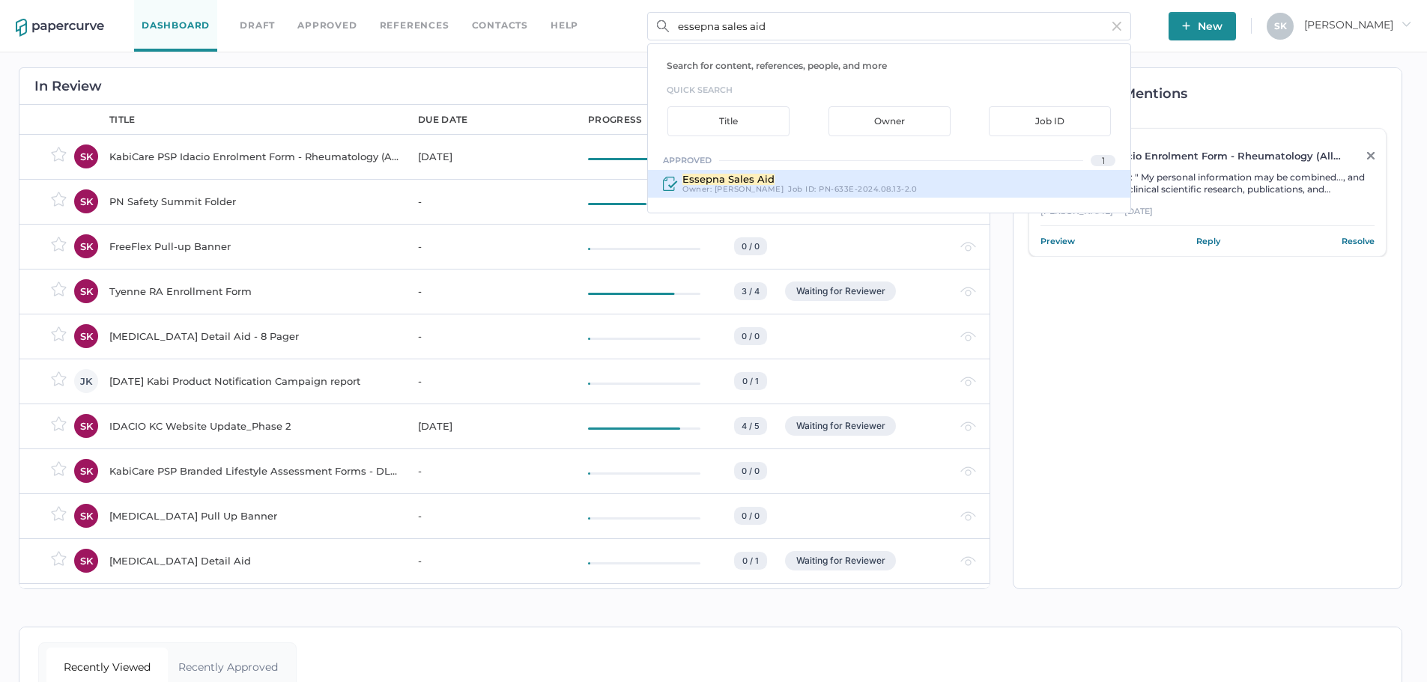
click at [762, 184] on span "[PERSON_NAME]" at bounding box center [749, 189] width 70 height 10
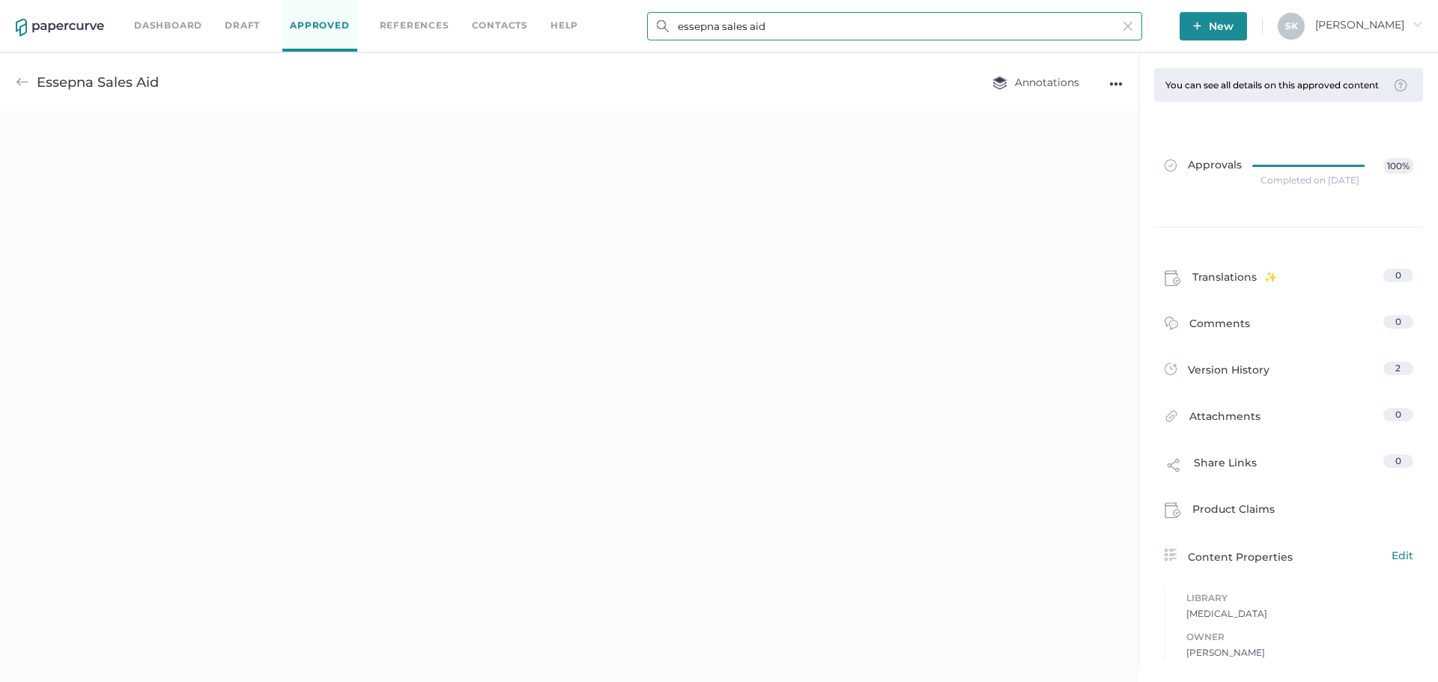
click at [823, 29] on input "essepna sales aid" at bounding box center [894, 26] width 495 height 28
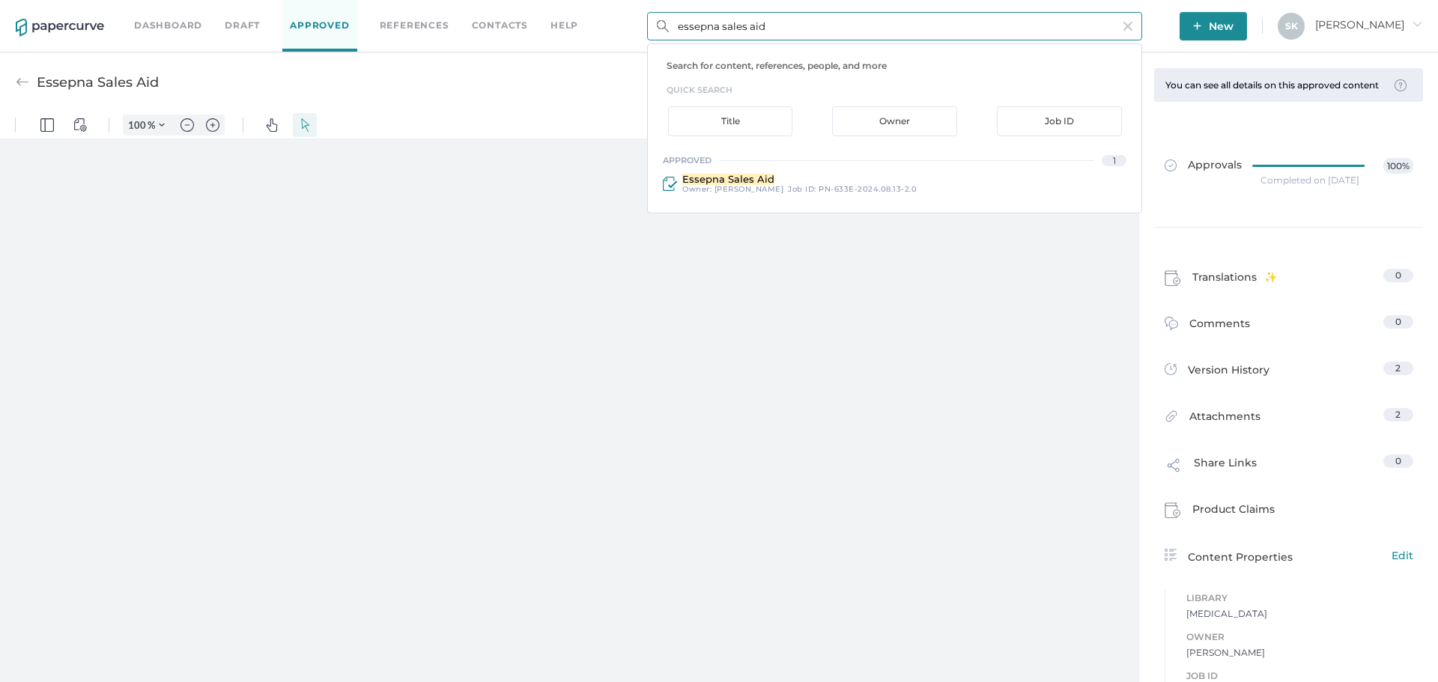
type input "essepna"
type input "181"
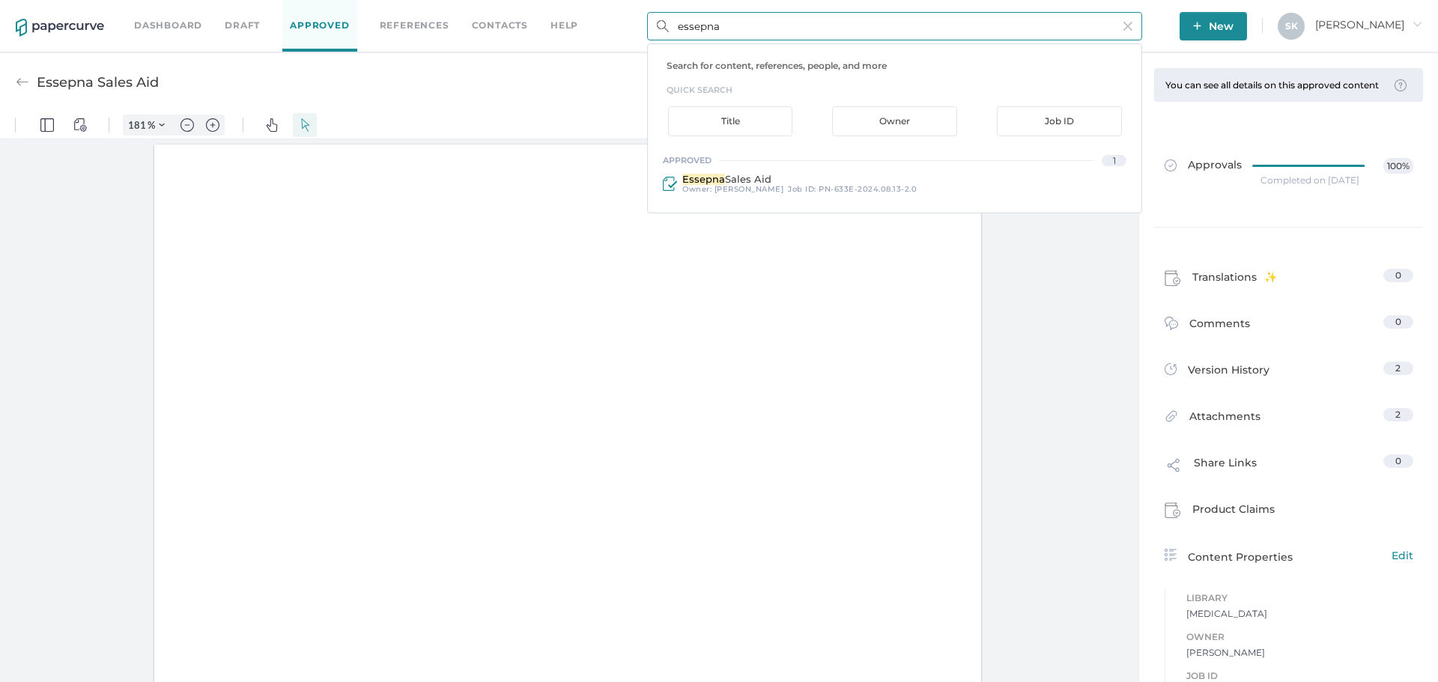
scroll to position [2, 0]
type input "essepna"
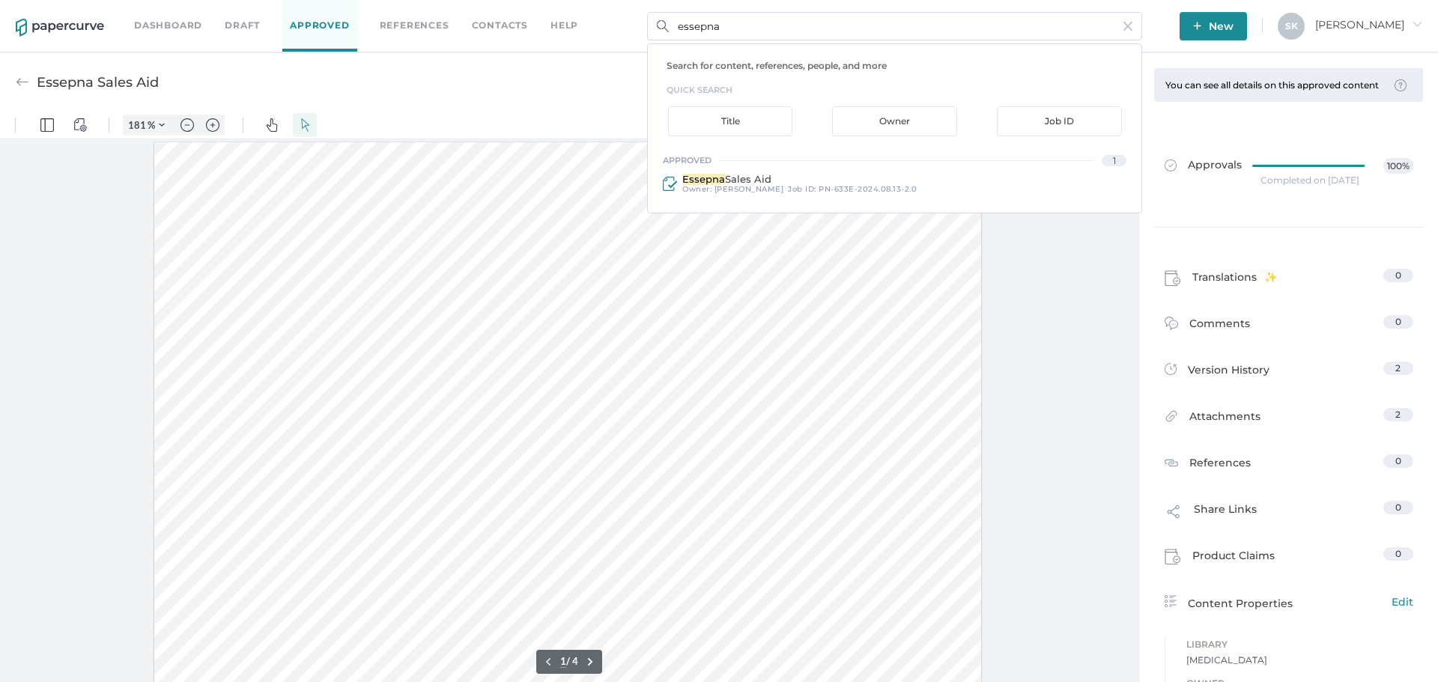
click at [169, 28] on link "Dashboard" at bounding box center [168, 25] width 68 height 16
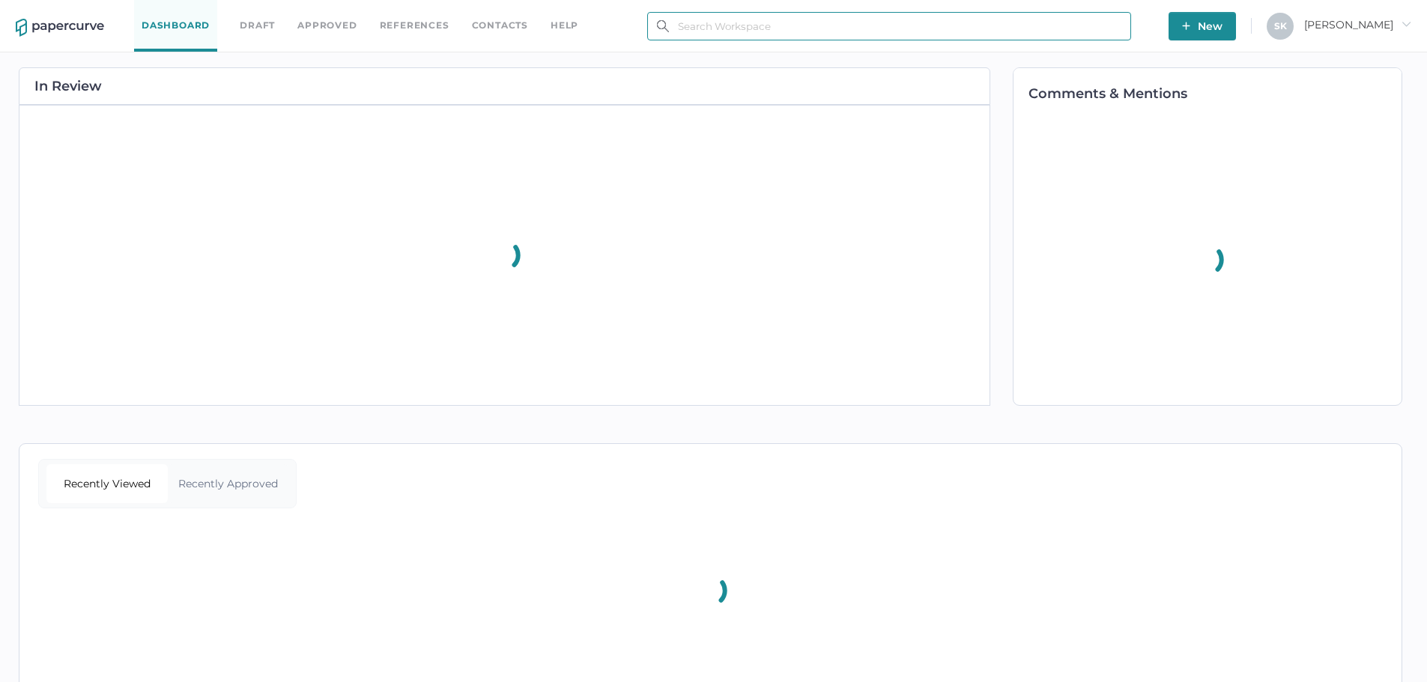
click at [827, 18] on input "text" at bounding box center [889, 26] width 484 height 28
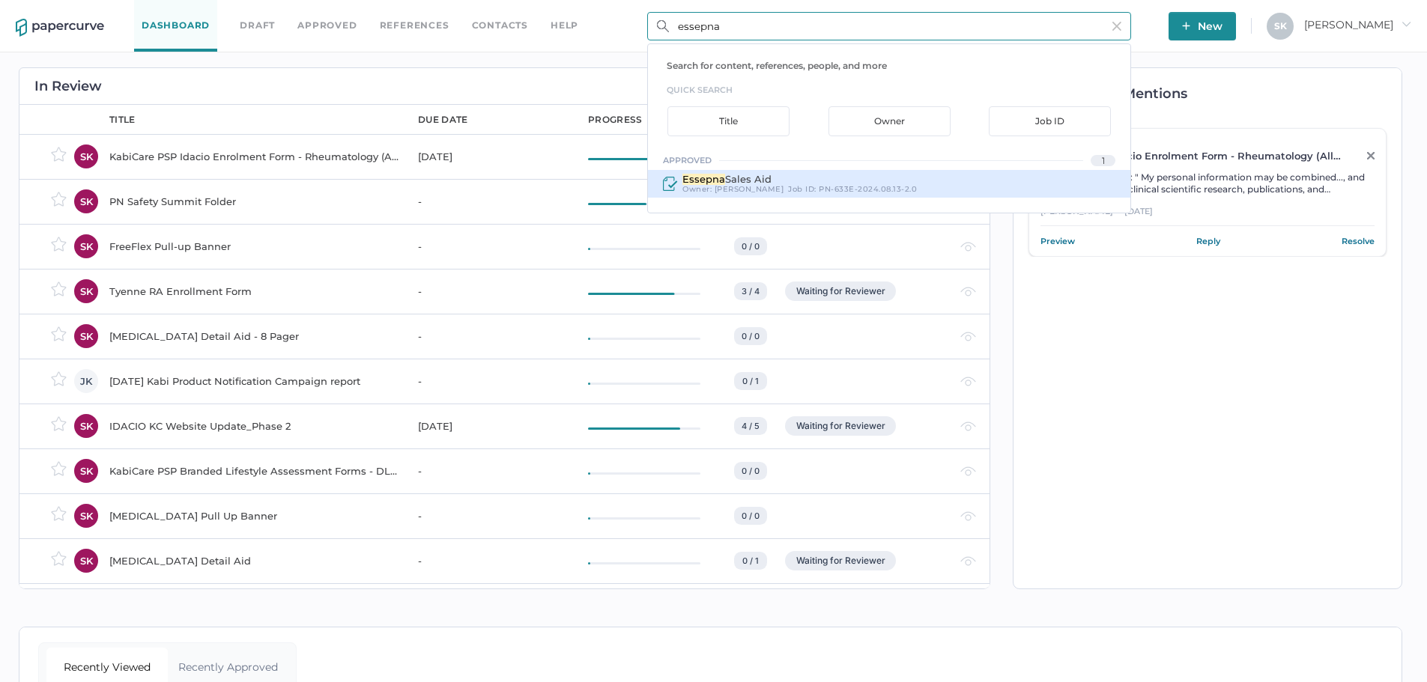
type input "essepna"
click at [741, 170] on div "Essepna Sales Aid Owner: [PERSON_NAME] Job ID : PN-633E-2024.08.13-2.0" at bounding box center [889, 184] width 482 height 28
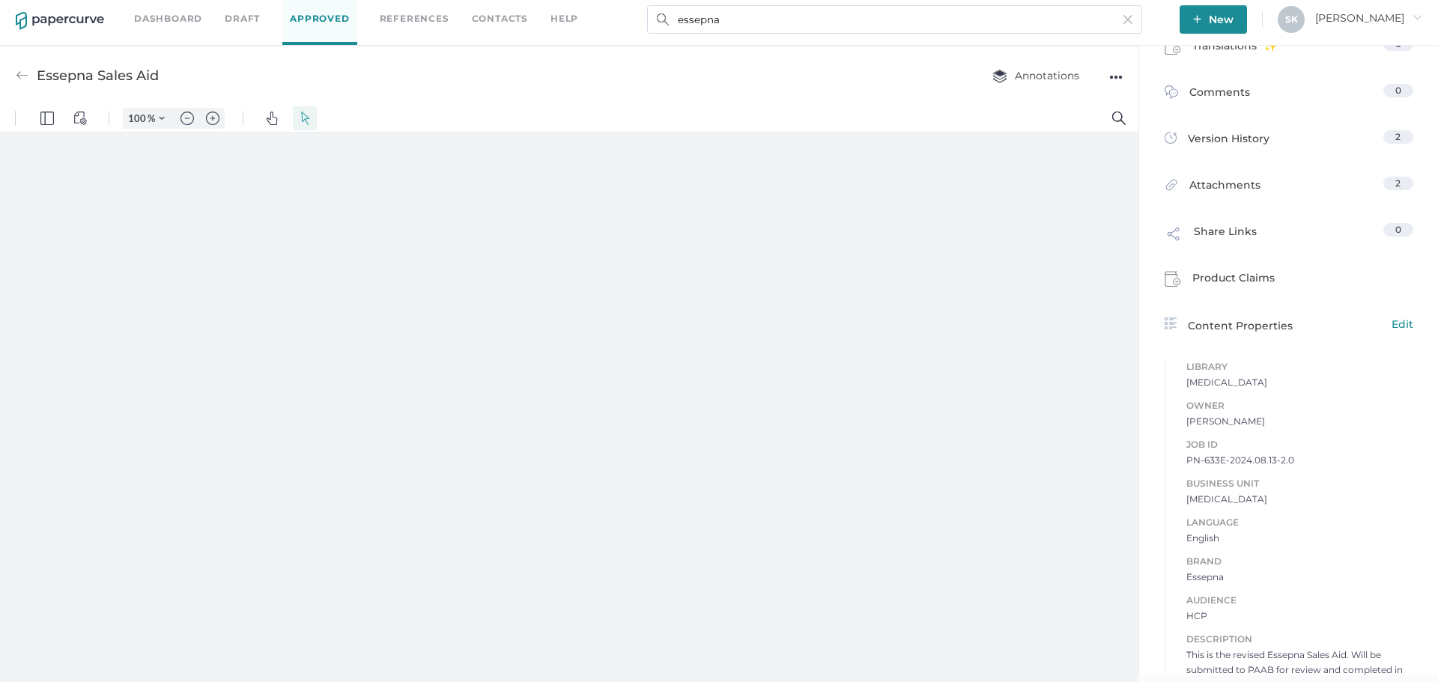
type input "181"
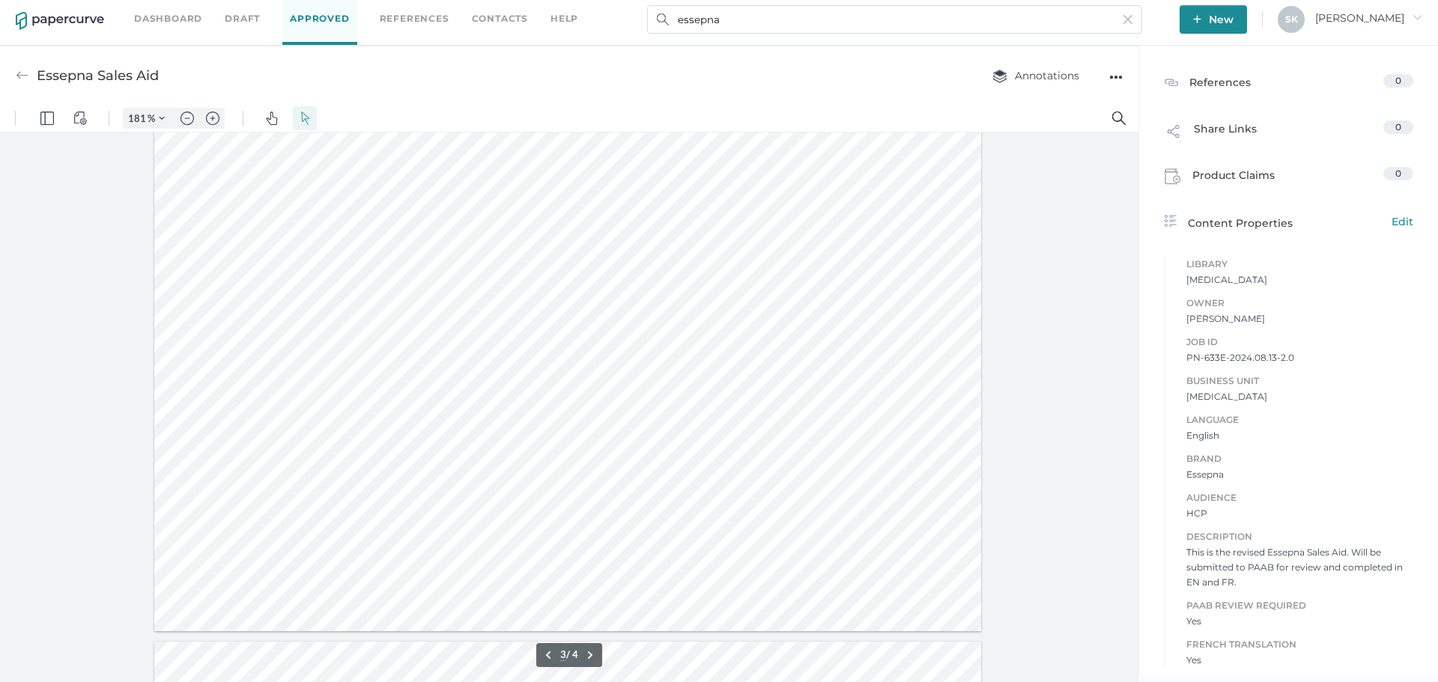
scroll to position [2724, 0]
type input "1"
click at [907, 417] on div at bounding box center [567, 673] width 827 height 1071
